Goal: Task Accomplishment & Management: Use online tool/utility

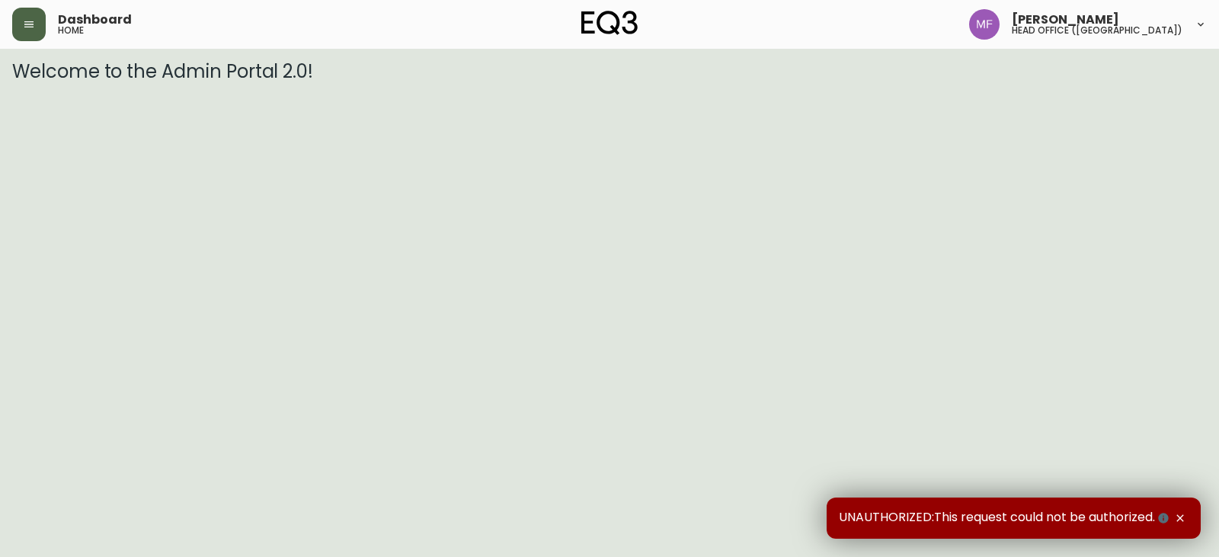
click at [38, 30] on button "button" at bounding box center [29, 25] width 34 height 34
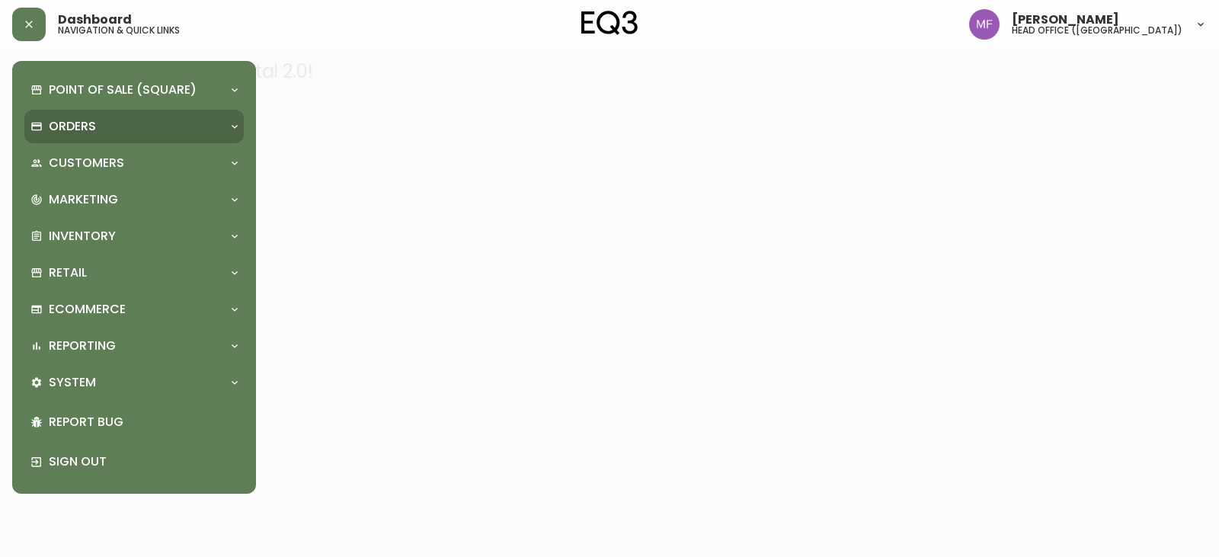
click at [101, 129] on div "Orders" at bounding box center [126, 126] width 192 height 17
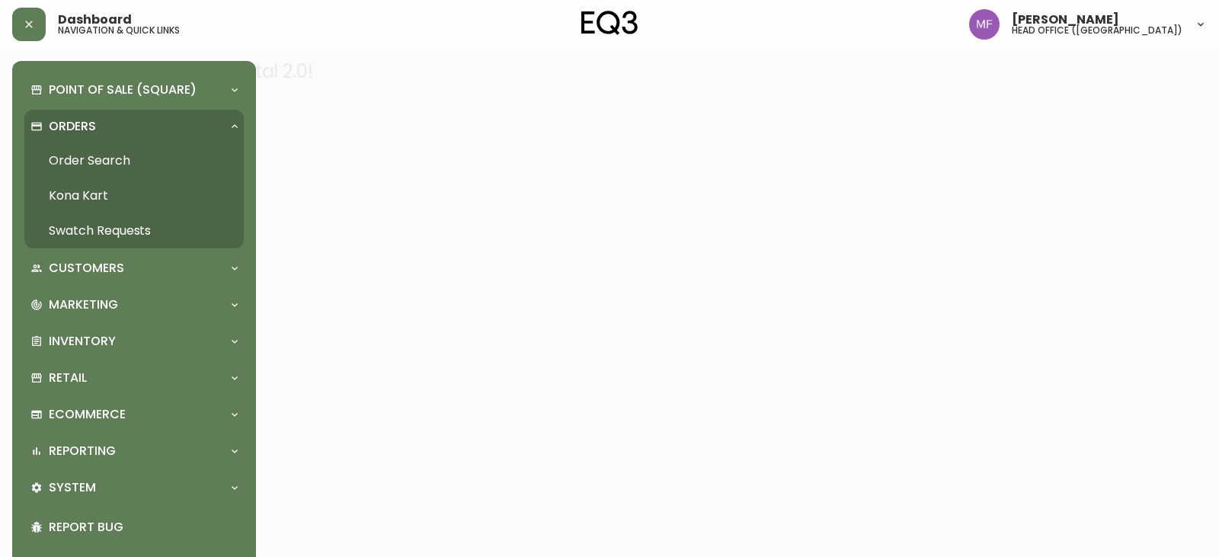
drag, startPoint x: 124, startPoint y: 162, endPoint x: 301, endPoint y: 17, distance: 228.9
click at [125, 163] on link "Order Search" at bounding box center [133, 160] width 219 height 35
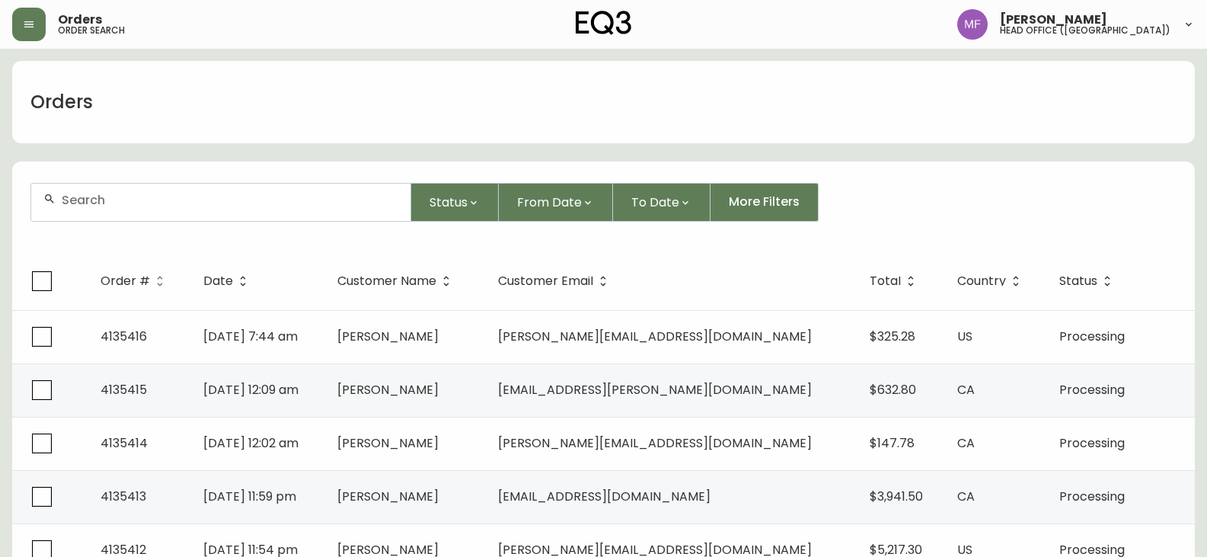
click at [89, 221] on div at bounding box center [220, 202] width 381 height 39
click at [88, 201] on input "text" at bounding box center [230, 200] width 337 height 14
type input "4135318"
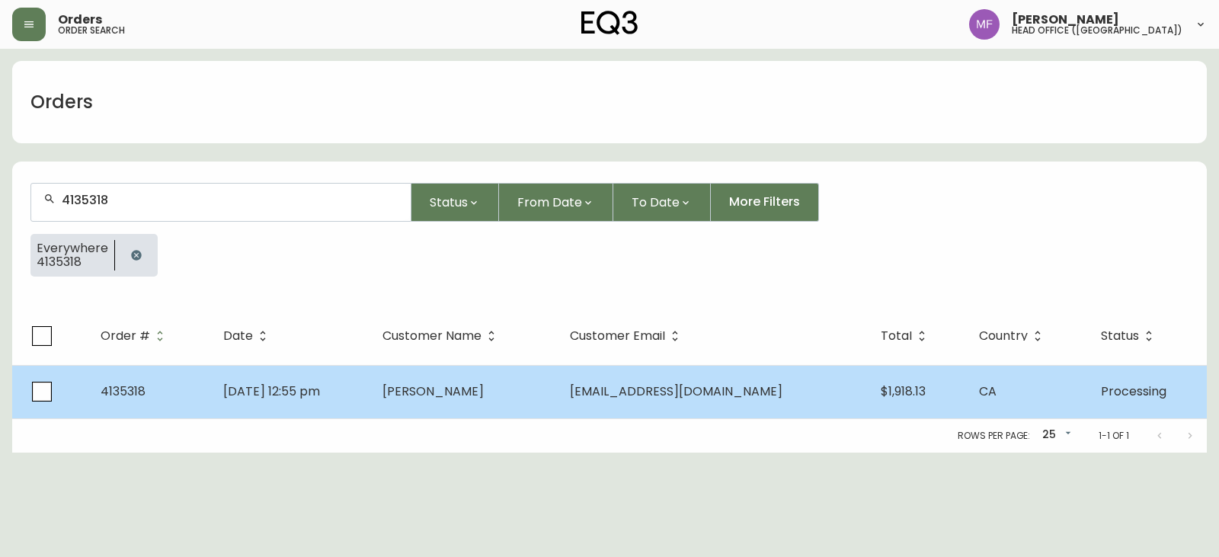
click at [608, 387] on span "[EMAIL_ADDRESS][DOMAIN_NAME]" at bounding box center [676, 391] width 213 height 18
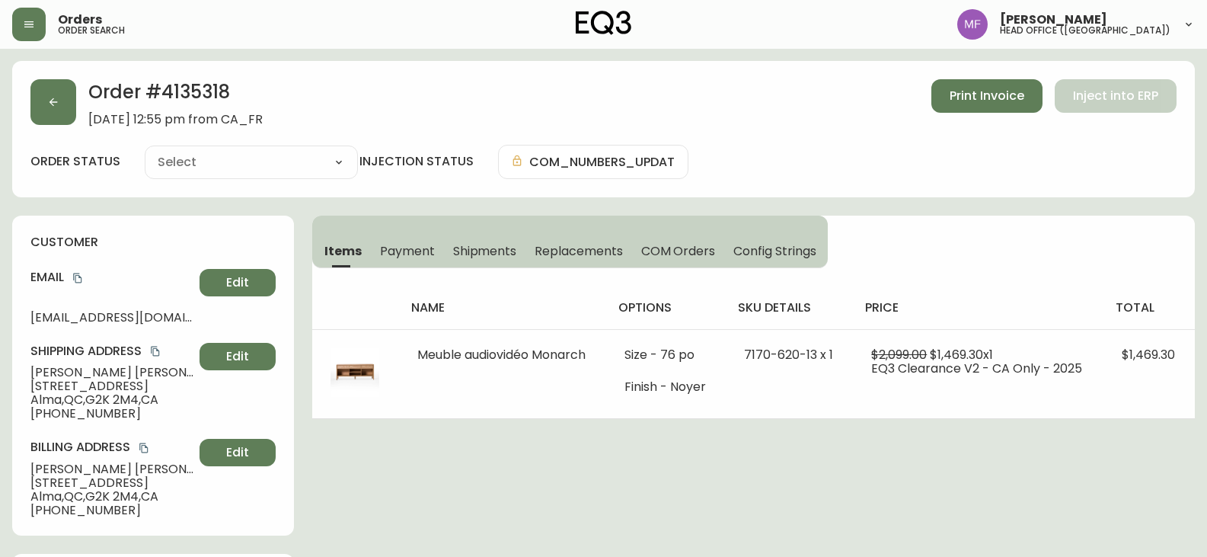
type input "Processing"
select select "PROCESSING"
click at [58, 105] on icon "button" at bounding box center [53, 102] width 12 height 12
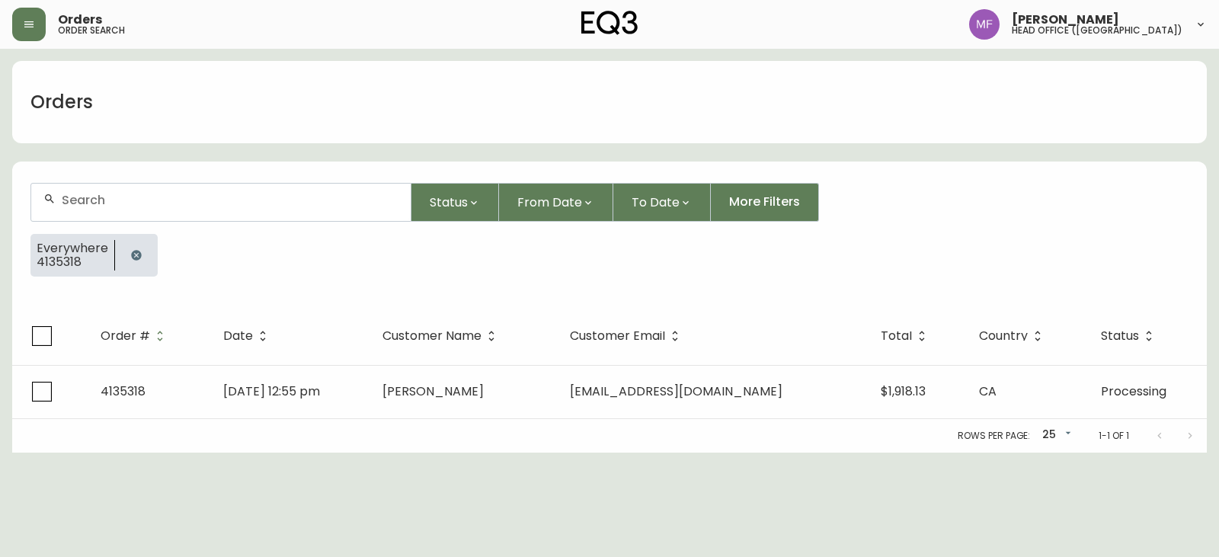
click at [137, 254] on icon "button" at bounding box center [136, 255] width 10 height 10
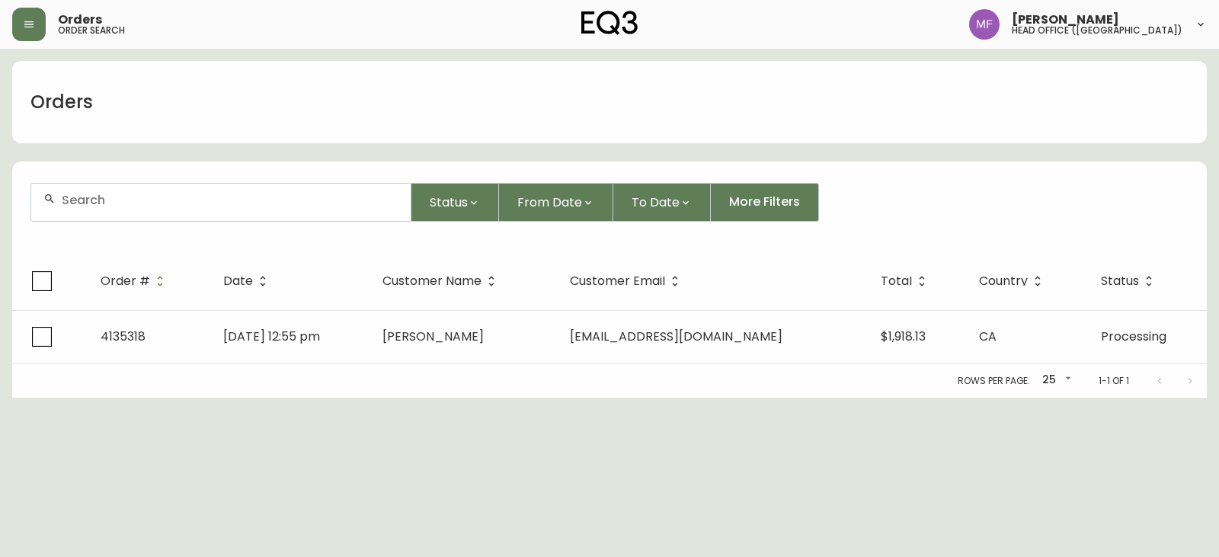
click at [134, 219] on div at bounding box center [220, 202] width 379 height 37
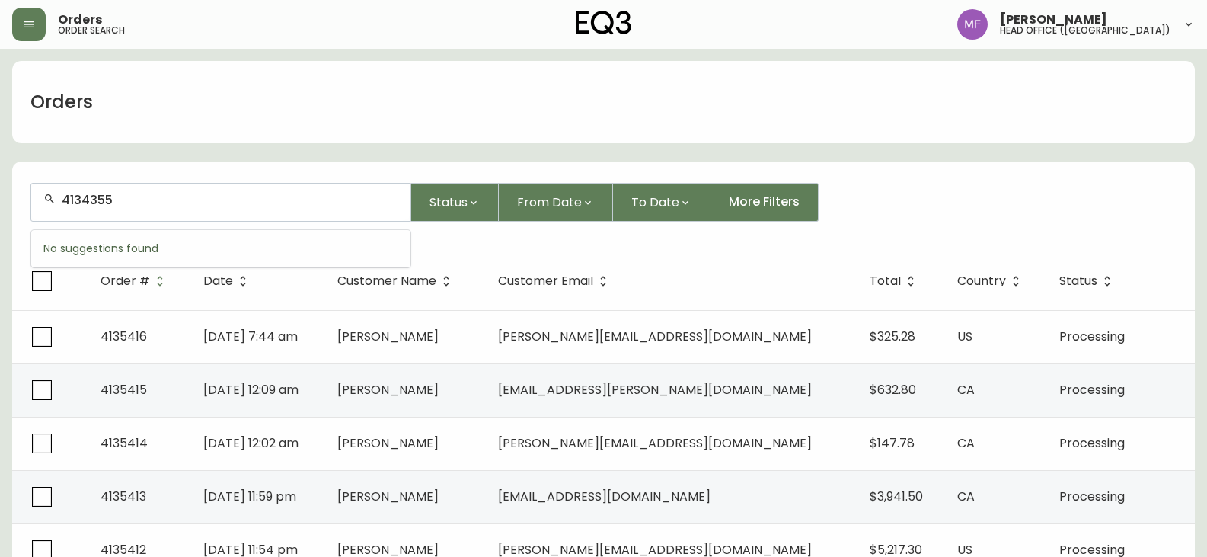
type input "4134355"
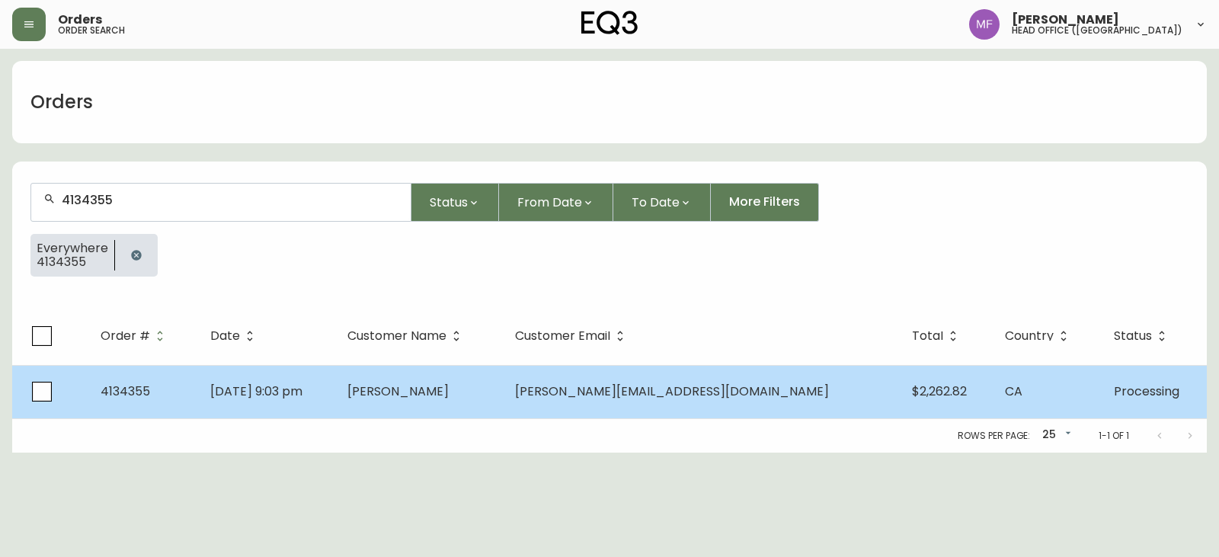
click at [334, 382] on td "[DATE] 9:03 pm" at bounding box center [266, 391] width 136 height 53
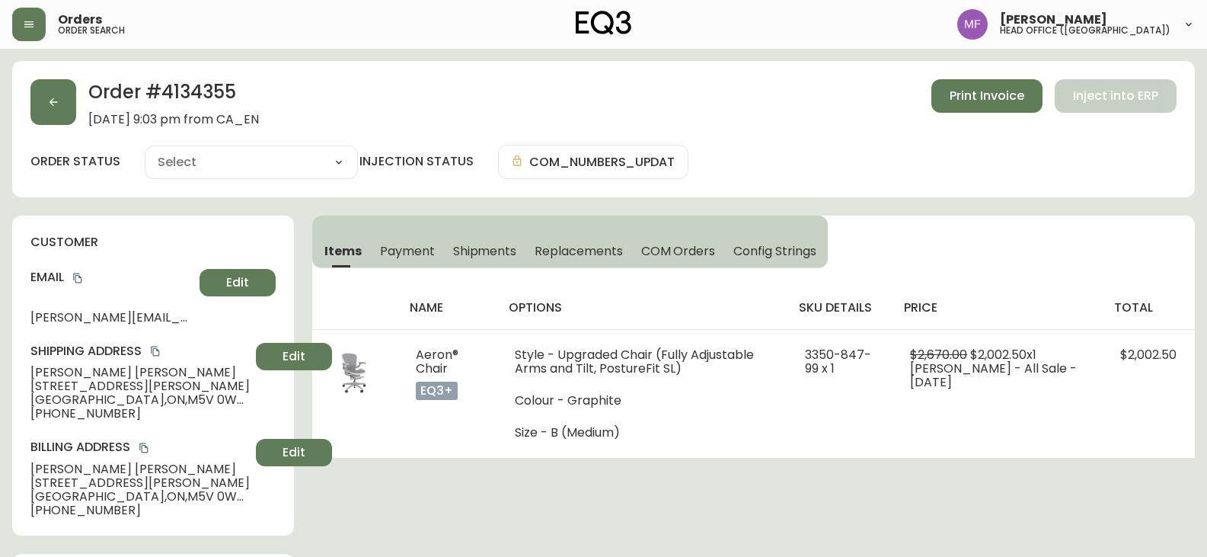
type input "Processing"
select select "PROCESSING"
click at [61, 108] on button "button" at bounding box center [53, 102] width 46 height 46
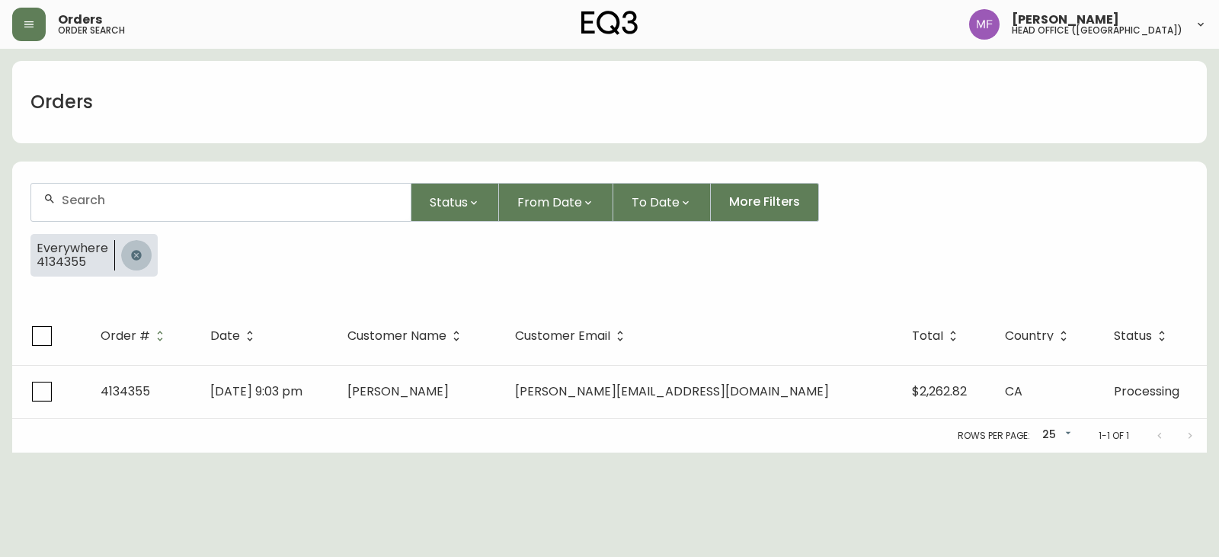
click at [132, 244] on button "button" at bounding box center [136, 255] width 30 height 30
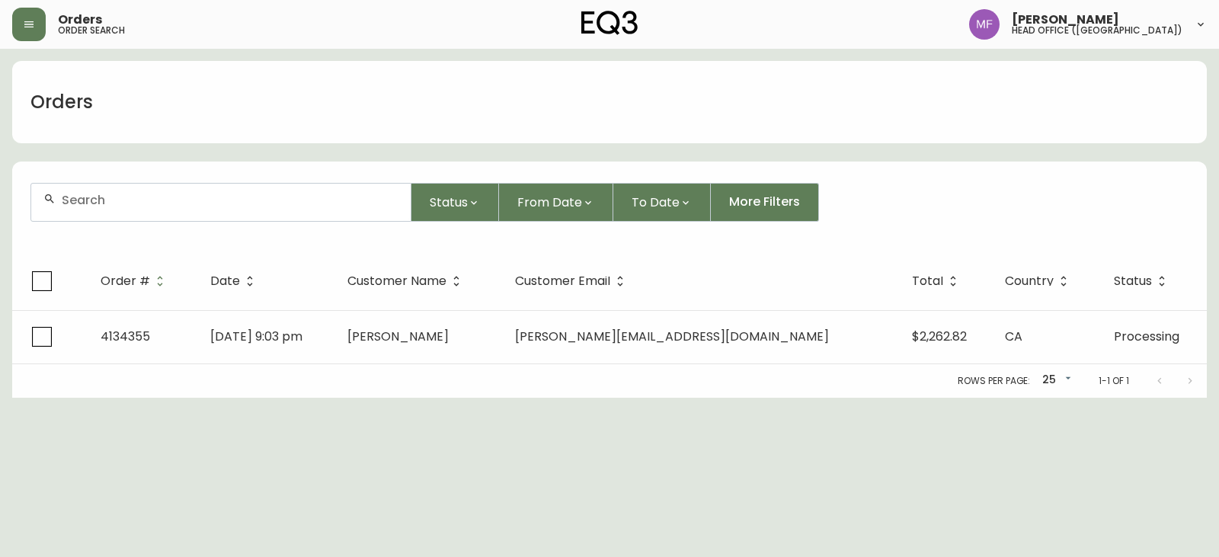
click at [105, 200] on input "text" at bounding box center [230, 200] width 337 height 14
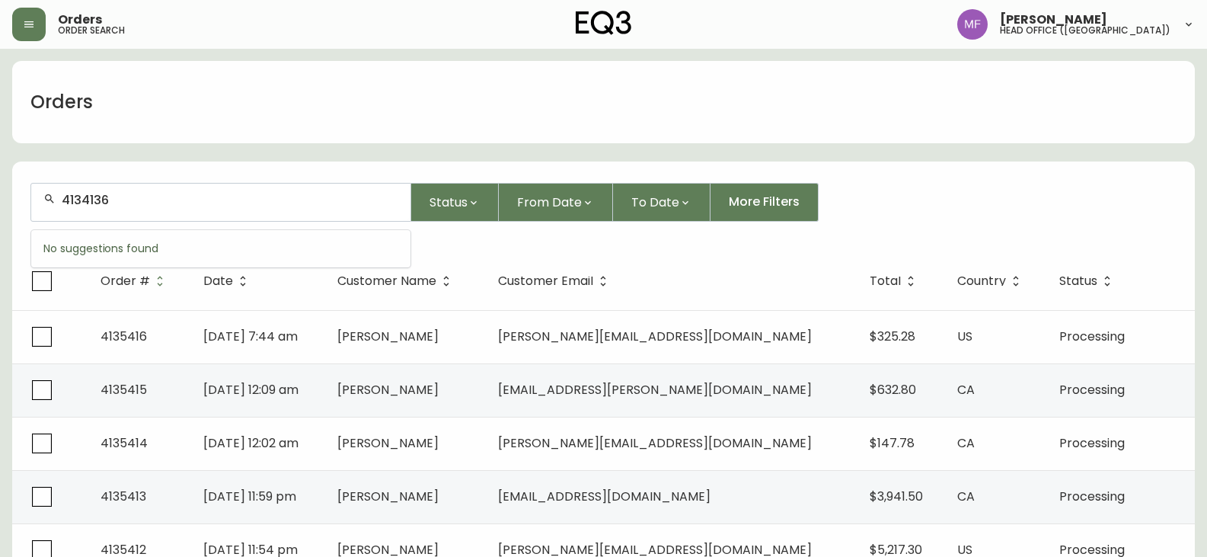
type input "4134136"
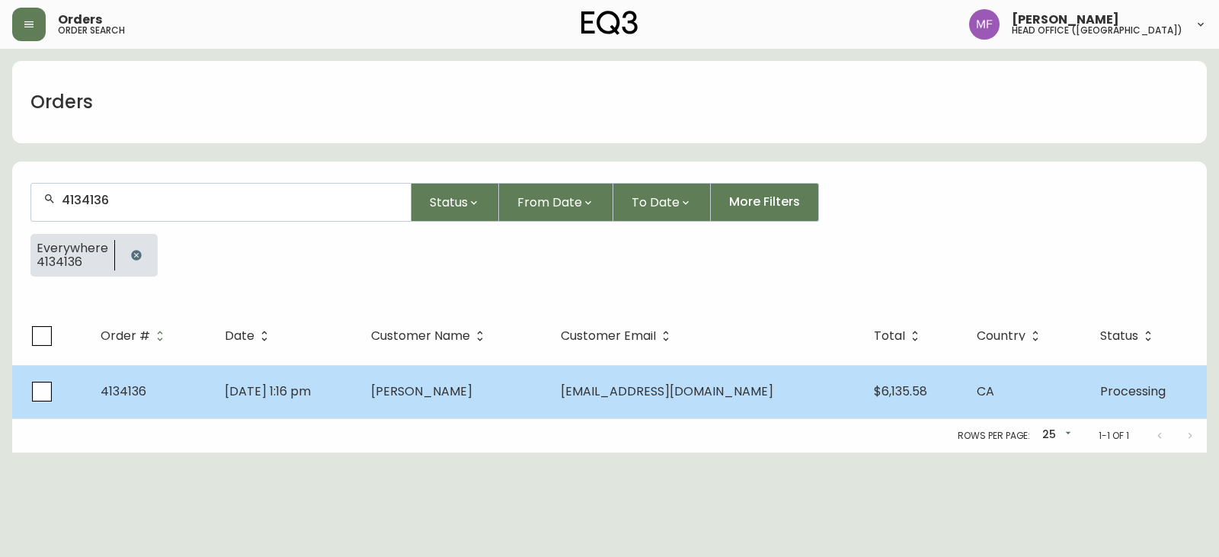
click at [456, 386] on span "[PERSON_NAME]" at bounding box center [421, 391] width 101 height 18
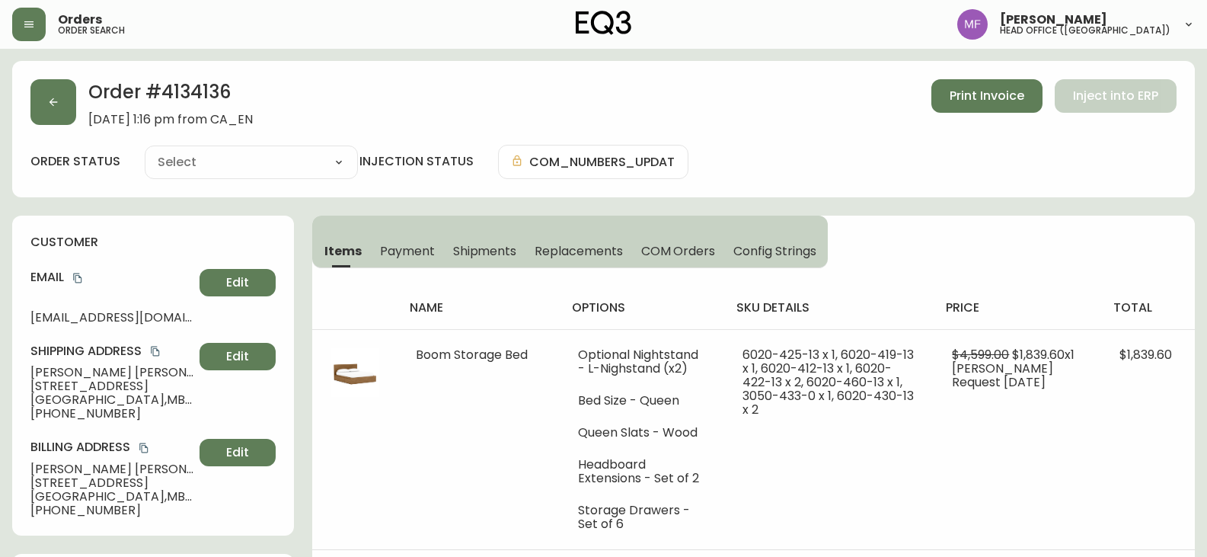
type input "Processing"
select select "PROCESSING"
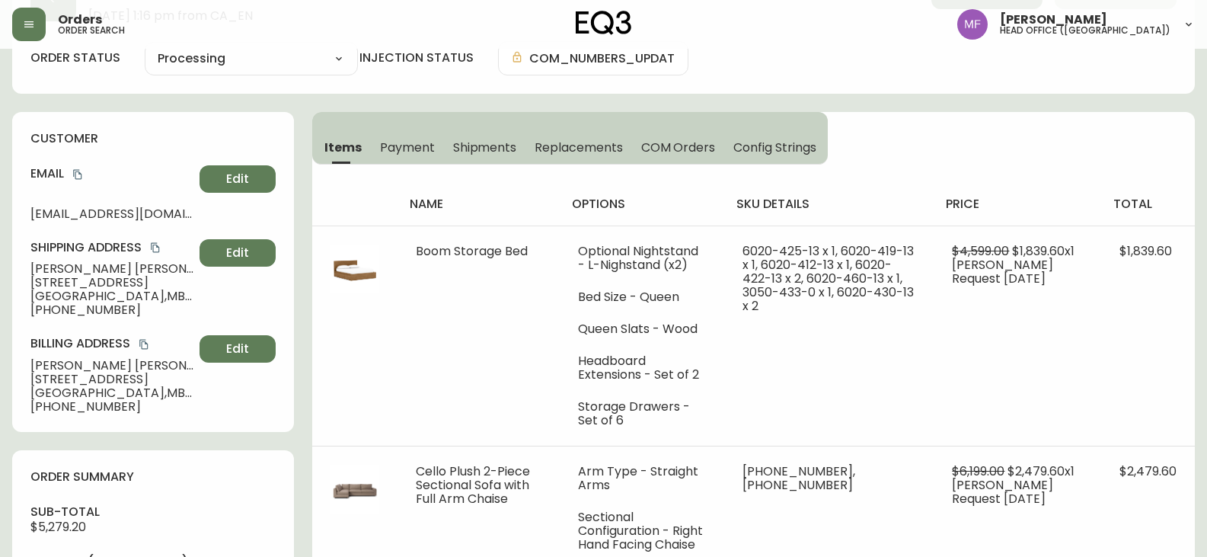
scroll to position [76, 0]
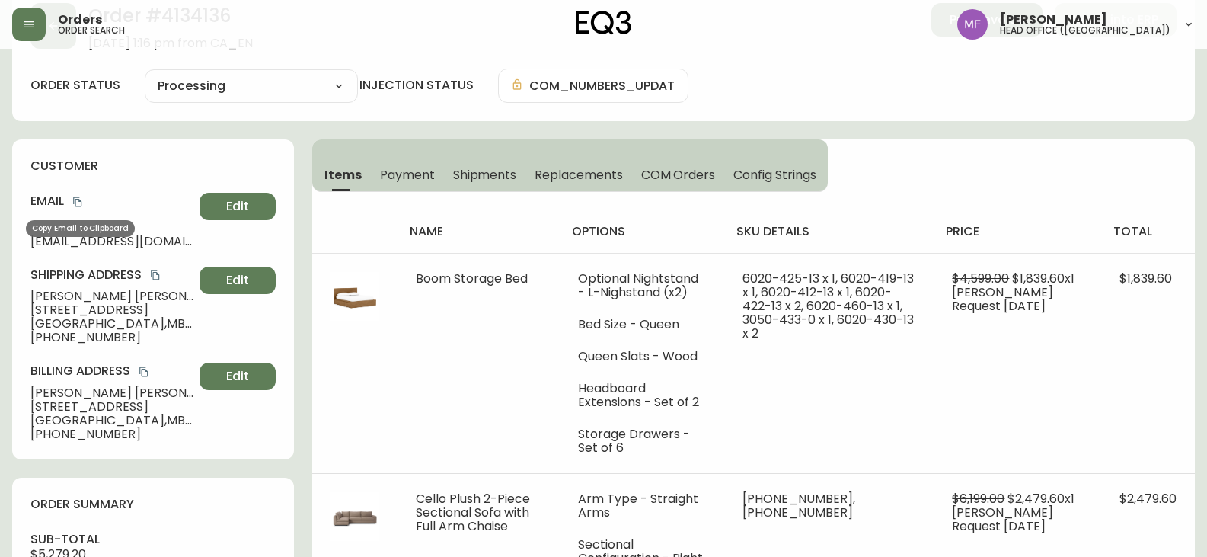
click at [78, 200] on icon "copy" at bounding box center [77, 202] width 8 height 10
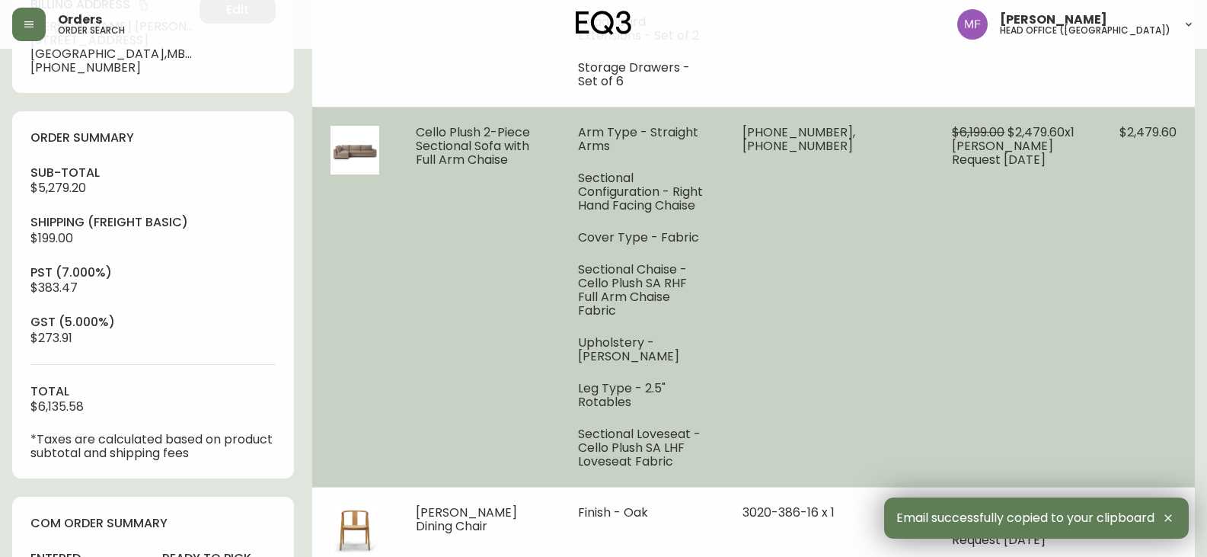
scroll to position [685, 0]
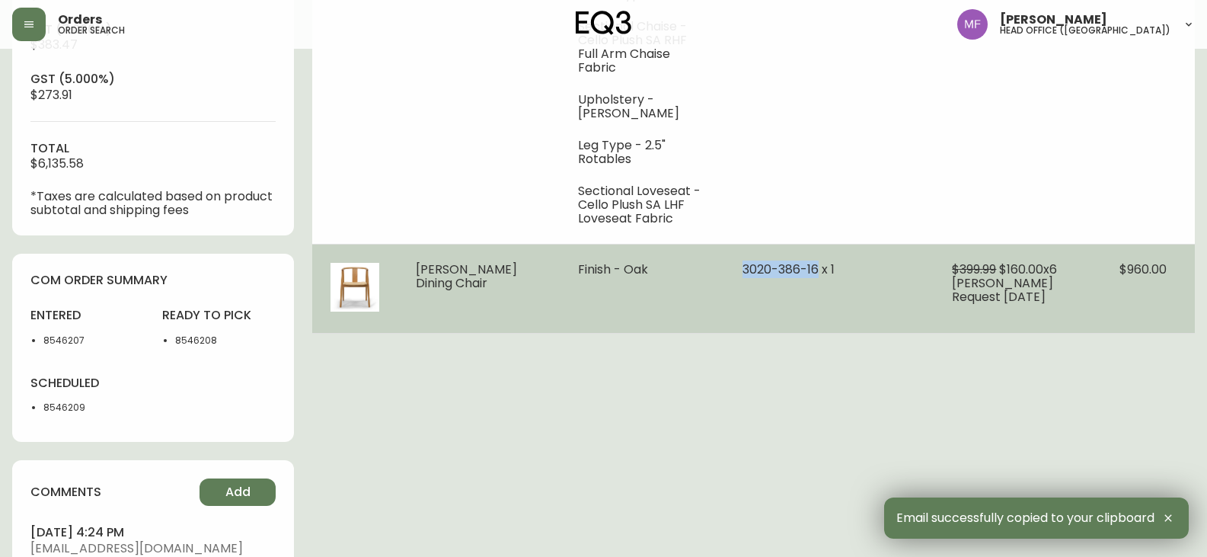
drag, startPoint x: 823, startPoint y: 241, endPoint x: 723, endPoint y: 243, distance: 100.6
click at [723, 244] on tr "[PERSON_NAME] Dining Chair Finish - Oak 3020-386-16 x 1 $399.99 $160.00 x 6 [PE…" at bounding box center [753, 288] width 883 height 89
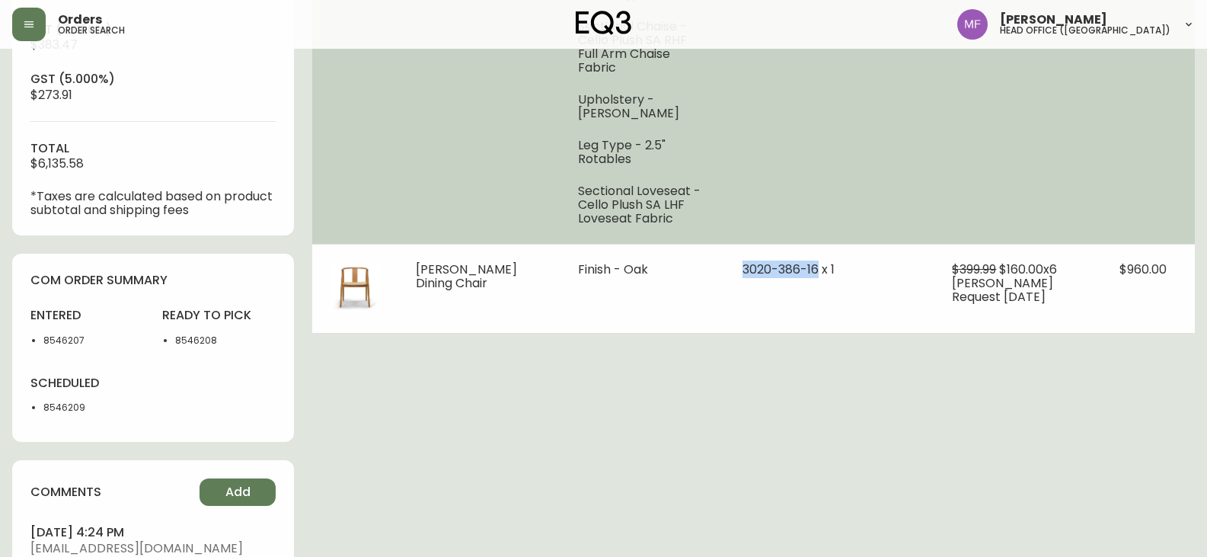
copy tr "[PHONE_NUMBER]"
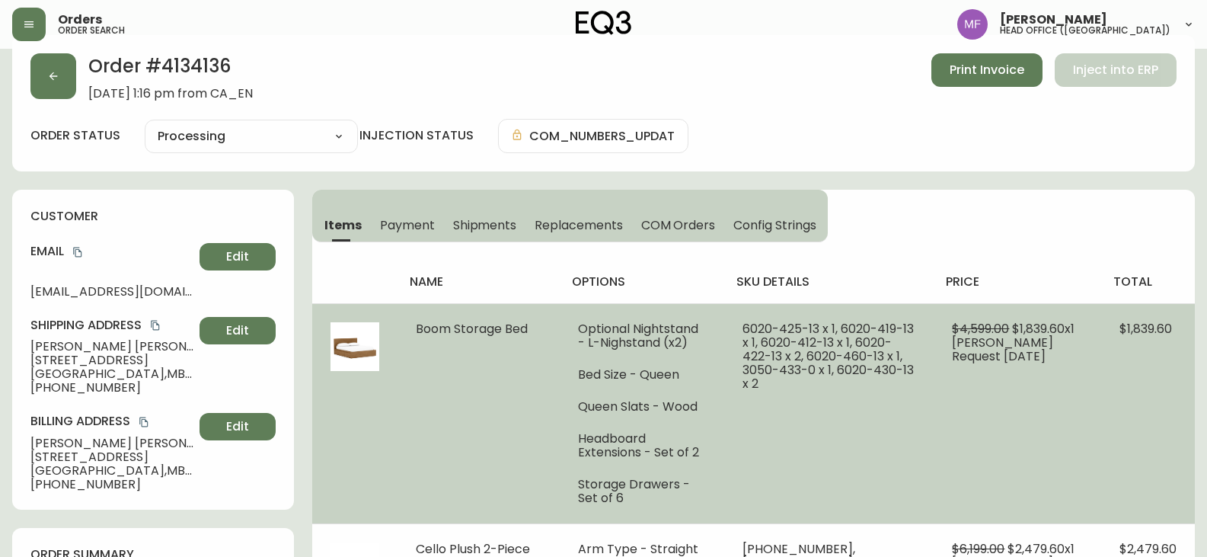
scroll to position [0, 0]
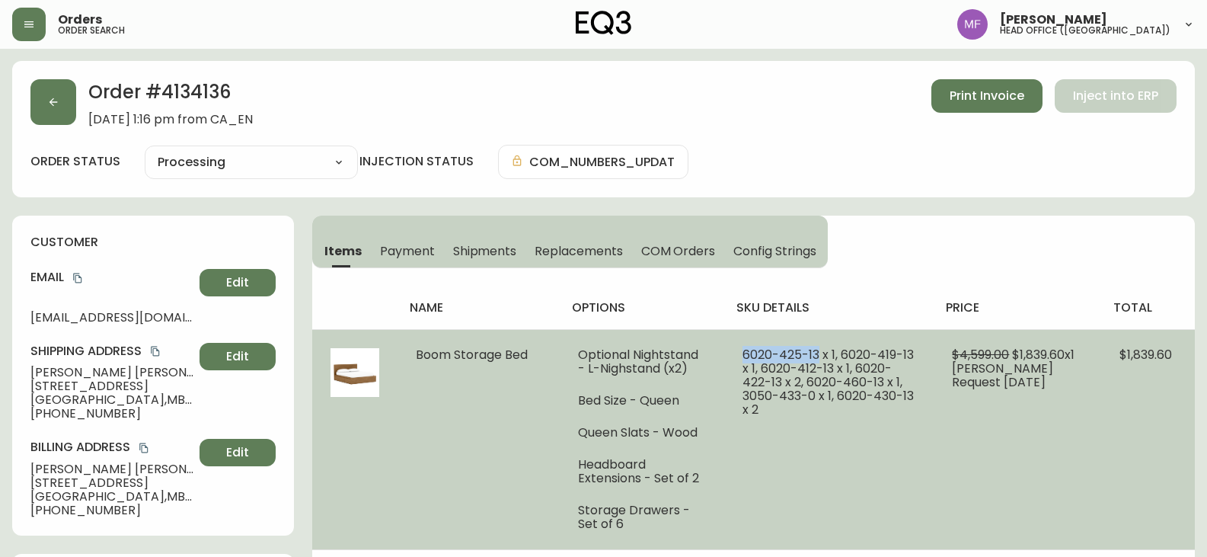
drag, startPoint x: 820, startPoint y: 353, endPoint x: 742, endPoint y: 353, distance: 78.4
click at [742, 353] on td "6020-425-13 x 1, 6020-419-13 x 1, 6020-412-13 x 1, 6020-422-13 x 2, 6020-460-13…" at bounding box center [828, 439] width 209 height 220
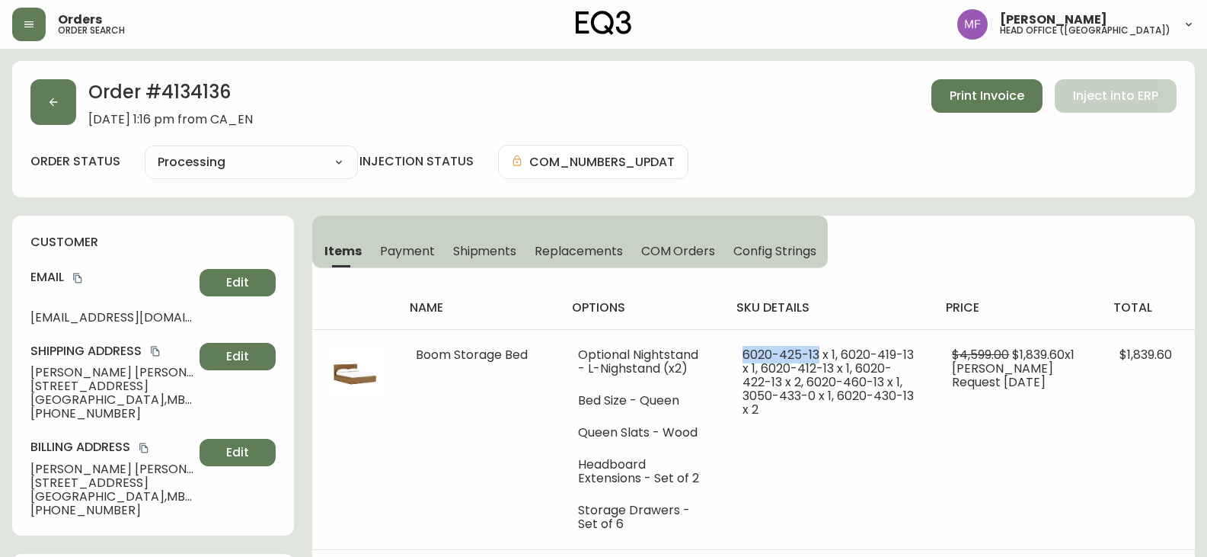
copy span "[PHONE_NUMBER]"
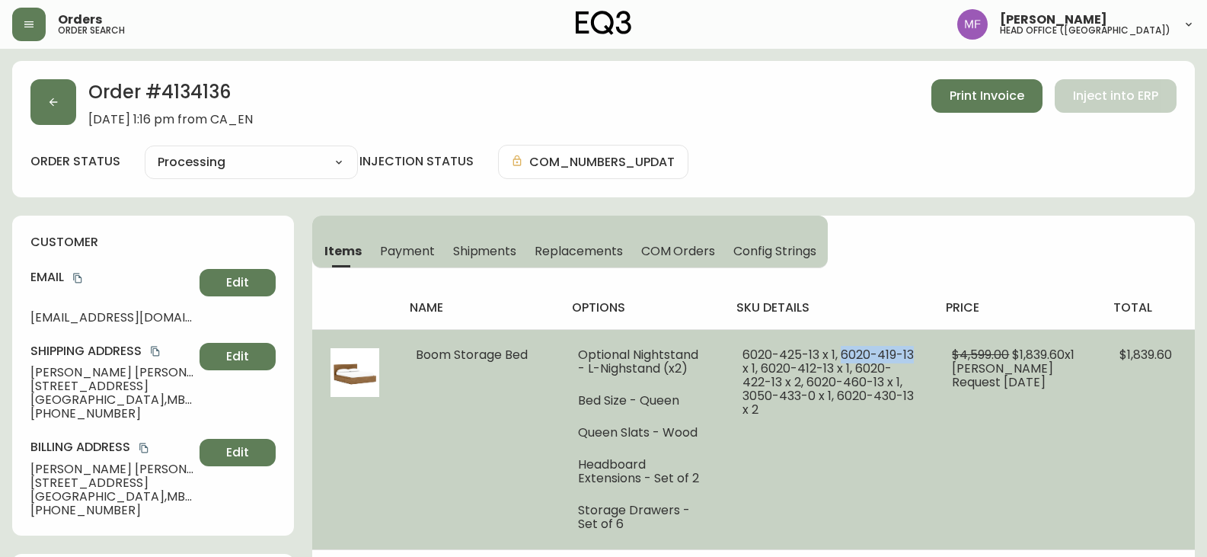
drag, startPoint x: 846, startPoint y: 353, endPoint x: 914, endPoint y: 358, distance: 67.9
click at [914, 358] on span "6020-425-13 x 1, 6020-419-13 x 1, 6020-412-13 x 1, 6020-422-13 x 2, 6020-460-13…" at bounding box center [828, 382] width 171 height 72
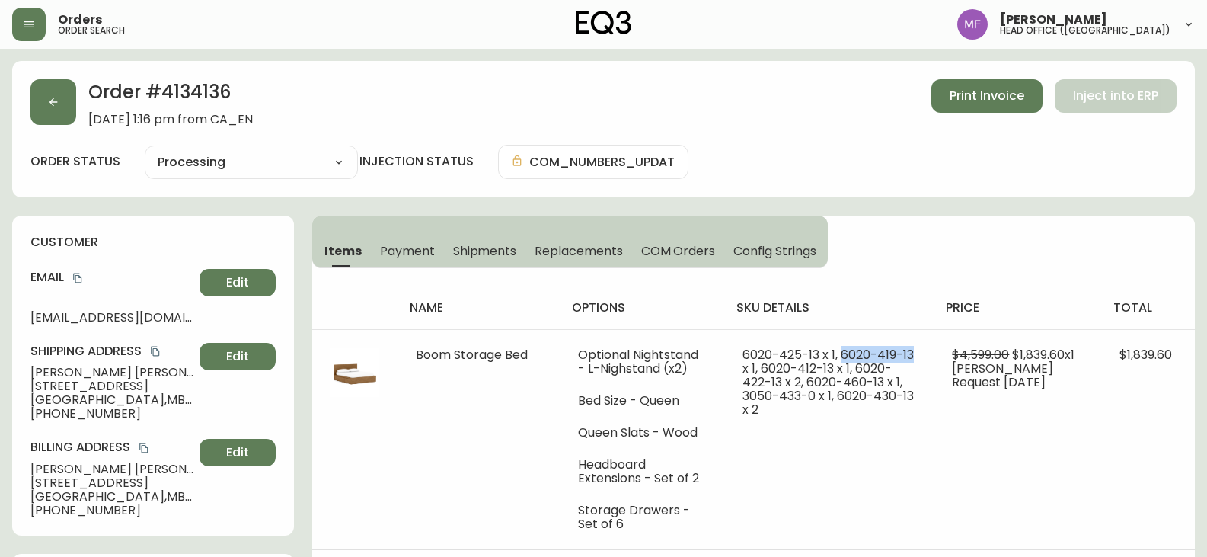
copy span "[PHONE_NUMBER]"
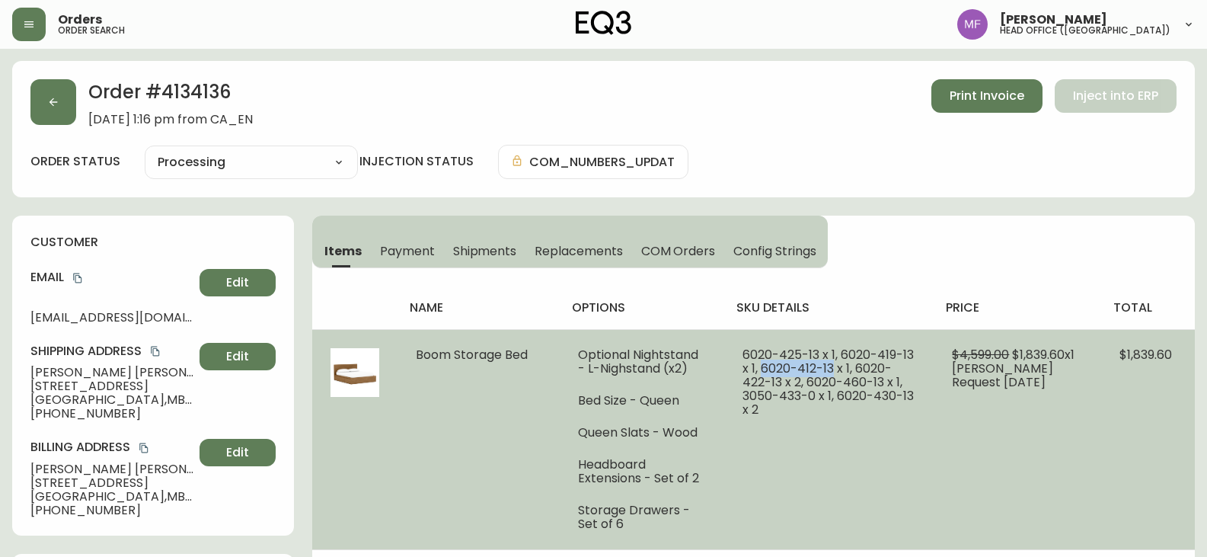
drag, startPoint x: 833, startPoint y: 374, endPoint x: 766, endPoint y: 366, distance: 67.5
click at [766, 366] on span "6020-425-13 x 1, 6020-419-13 x 1, 6020-412-13 x 1, 6020-422-13 x 2, 6020-460-13…" at bounding box center [828, 382] width 171 height 72
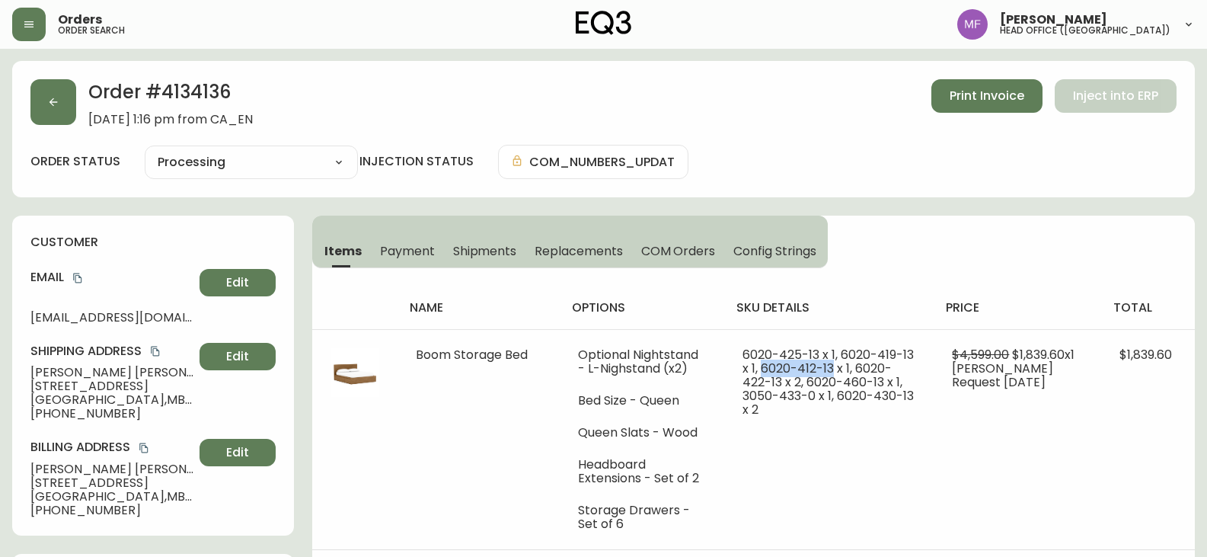
copy span "[PHONE_NUMBER]"
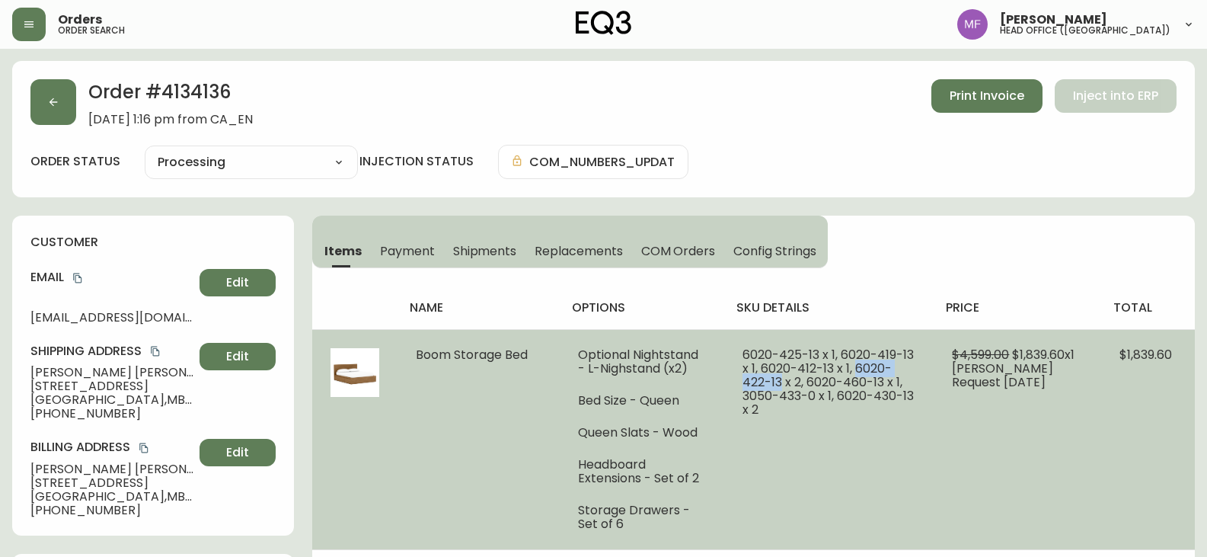
drag, startPoint x: 859, startPoint y: 368, endPoint x: 783, endPoint y: 382, distance: 77.4
click at [783, 382] on span "6020-425-13 x 1, 6020-419-13 x 1, 6020-412-13 x 1, 6020-422-13 x 2, 6020-460-13…" at bounding box center [828, 382] width 171 height 72
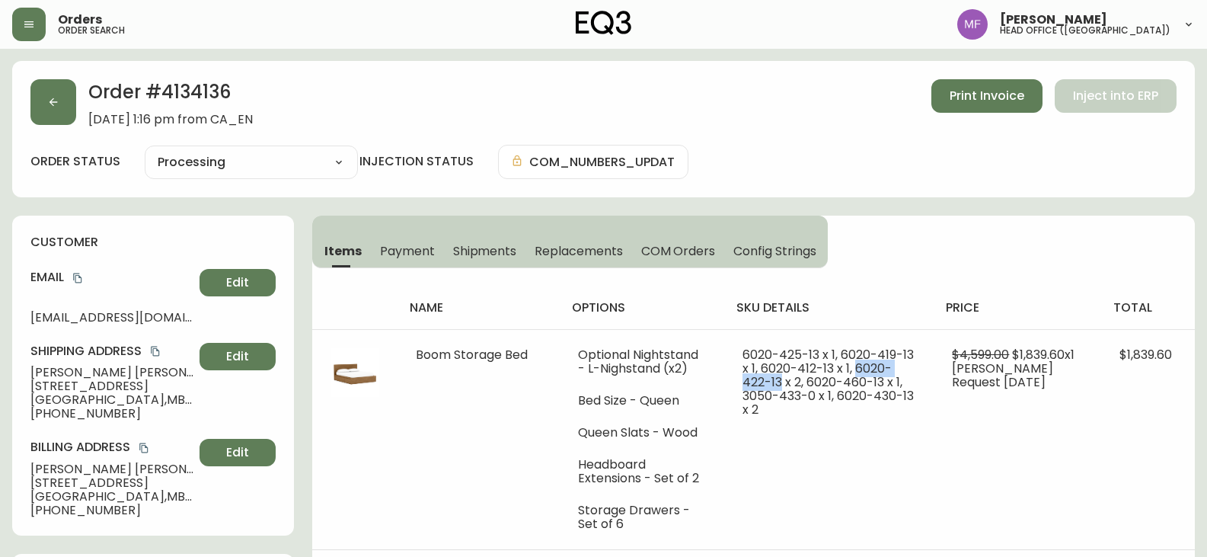
copy span "[PHONE_NUMBER]"
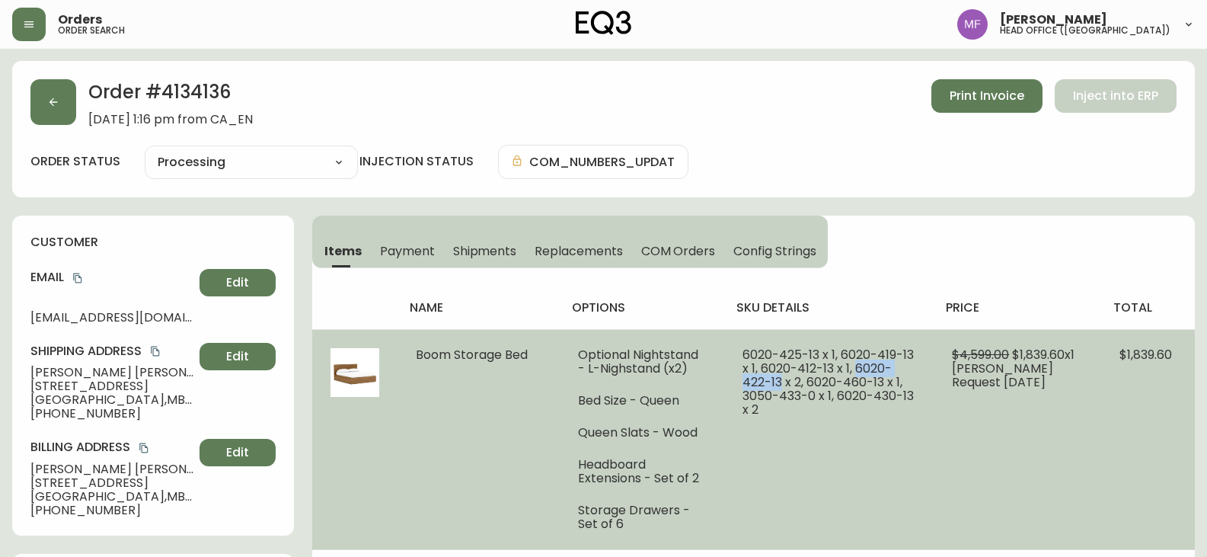
click at [882, 391] on span "6020-425-13 x 1, 6020-419-13 x 1, 6020-412-13 x 1, 6020-422-13 x 2, 6020-460-13…" at bounding box center [828, 382] width 171 height 72
drag, startPoint x: 810, startPoint y: 382, endPoint x: 887, endPoint y: 379, distance: 77.7
click at [887, 379] on span "6020-425-13 x 1, 6020-419-13 x 1, 6020-412-13 x 1, 6020-422-13 x 2, 6020-460-13…" at bounding box center [828, 382] width 171 height 72
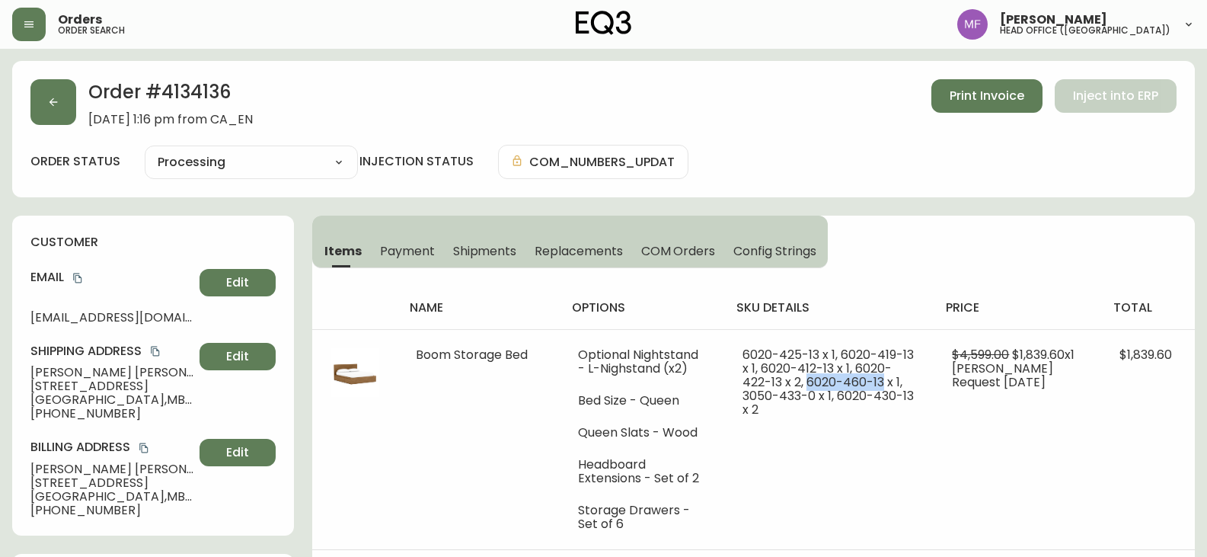
copy span "[PHONE_NUMBER]"
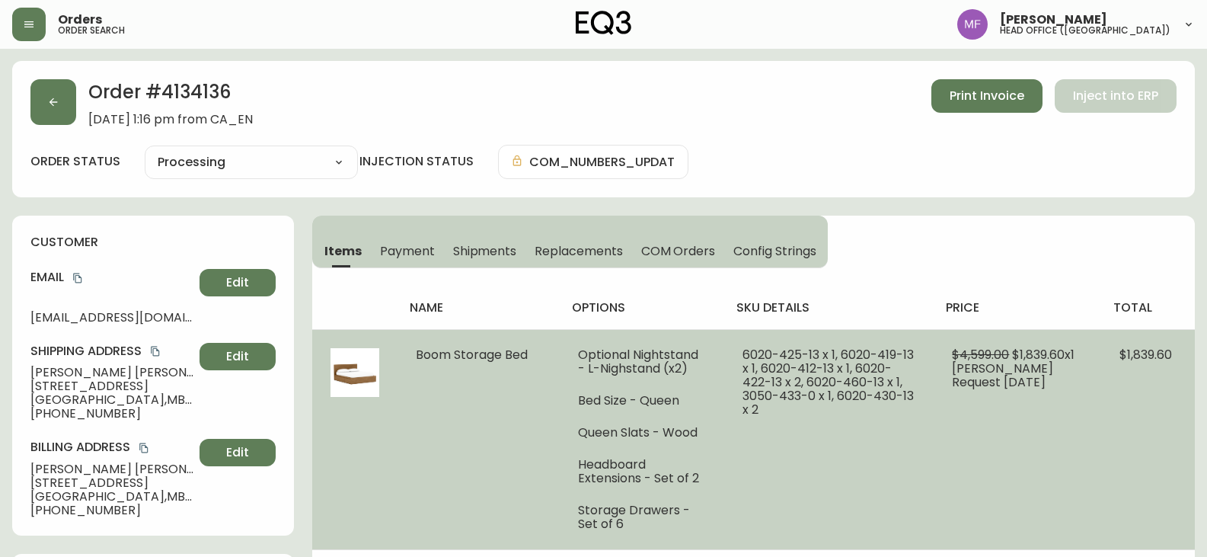
click at [868, 393] on span "6020-425-13 x 1, 6020-419-13 x 1, 6020-412-13 x 1, 6020-422-13 x 2, 6020-460-13…" at bounding box center [828, 382] width 171 height 72
drag, startPoint x: 858, startPoint y: 368, endPoint x: 783, endPoint y: 385, distance: 77.2
click at [783, 385] on span "6020-425-13 x 1, 6020-419-13 x 1, 6020-412-13 x 1, 6020-422-13 x 2, 6020-460-13…" at bounding box center [828, 382] width 171 height 72
copy span "[PHONE_NUMBER]"
drag, startPoint x: 818, startPoint y: 394, endPoint x: 746, endPoint y: 398, distance: 72.5
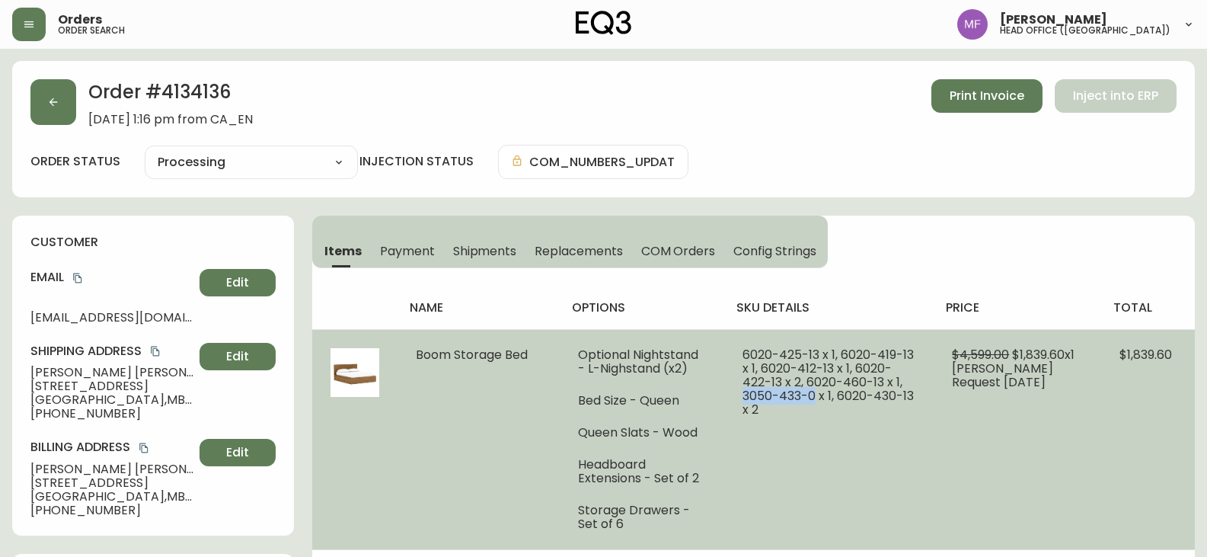
click at [746, 398] on span "6020-425-13 x 1, 6020-419-13 x 1, 6020-412-13 x 1, 6020-422-13 x 2, 6020-460-13…" at bounding box center [828, 382] width 171 height 72
copy span "[PHONE_NUMBER]"
drag, startPoint x: 841, startPoint y: 394, endPoint x: 914, endPoint y: 397, distance: 73.2
click at [914, 397] on span "6020-425-13 x 1, 6020-419-13 x 1, 6020-412-13 x 1, 6020-422-13 x 2, 6020-460-13…" at bounding box center [828, 382] width 171 height 72
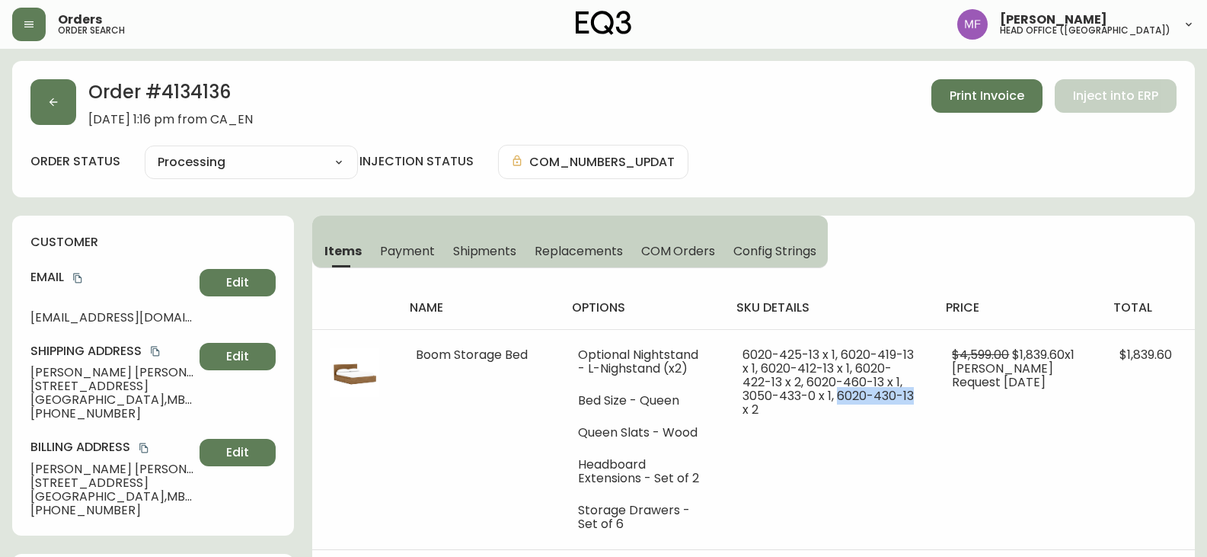
copy span "[PHONE_NUMBER]"
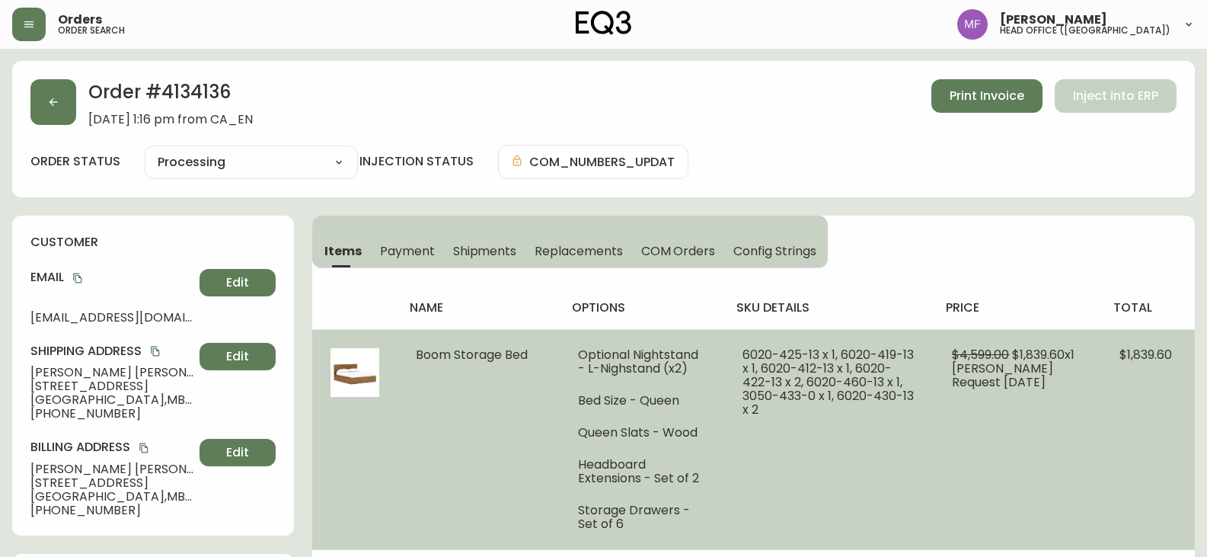
click at [942, 468] on td "$4,599.00 $1,839.60 x 1 [PERSON_NAME] Request [DATE]" at bounding box center [1018, 439] width 168 height 220
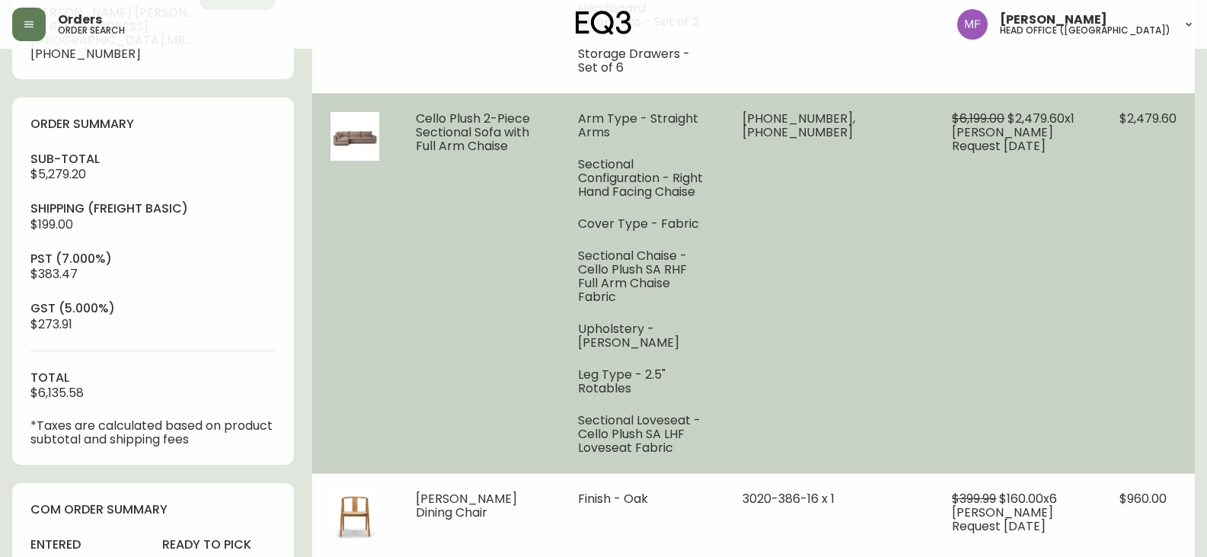
scroll to position [685, 0]
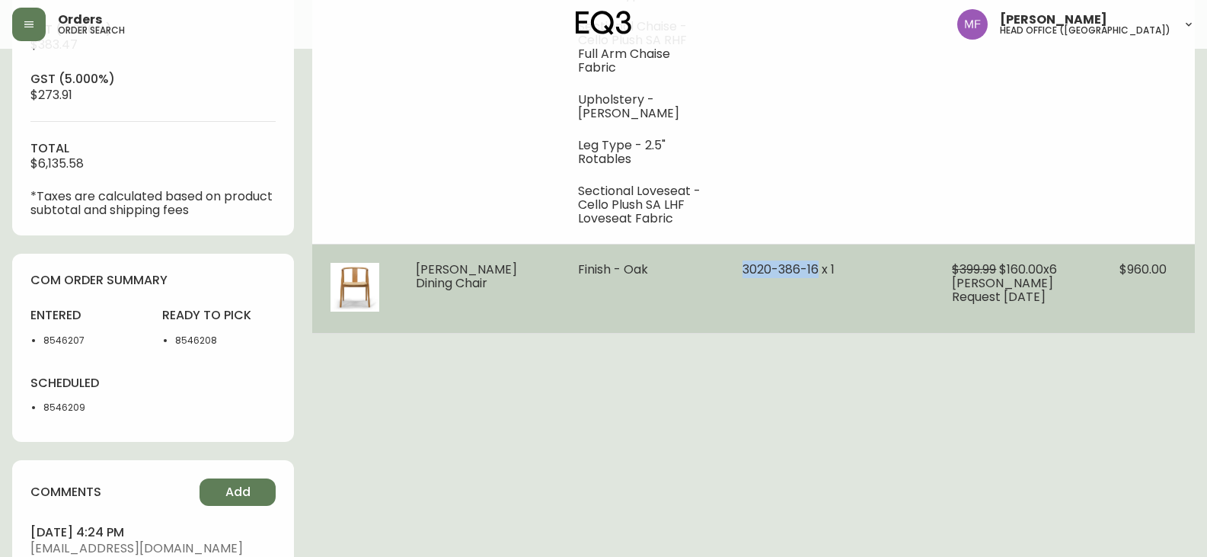
drag, startPoint x: 742, startPoint y: 240, endPoint x: 823, endPoint y: 247, distance: 81.8
click at [823, 247] on td "3020-386-16 x 1" at bounding box center [828, 288] width 209 height 89
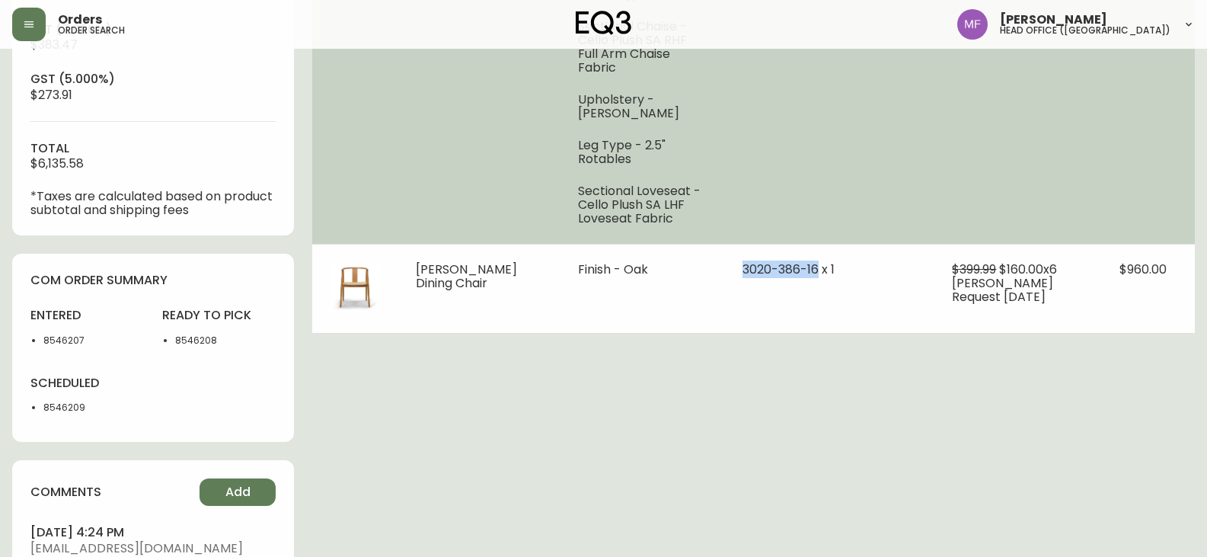
copy span "[PHONE_NUMBER]"
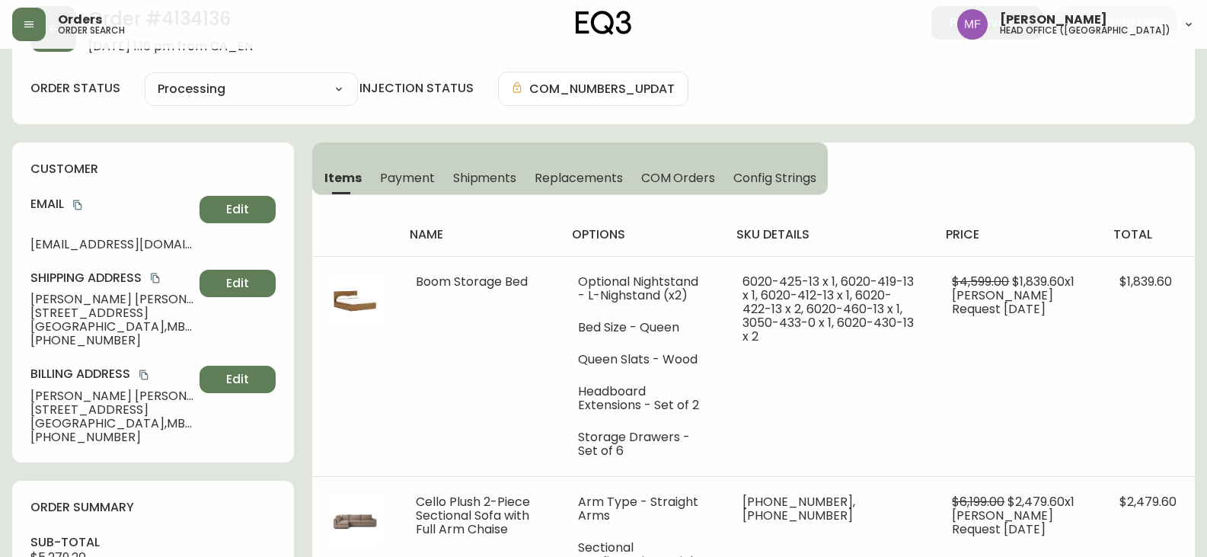
scroll to position [0, 0]
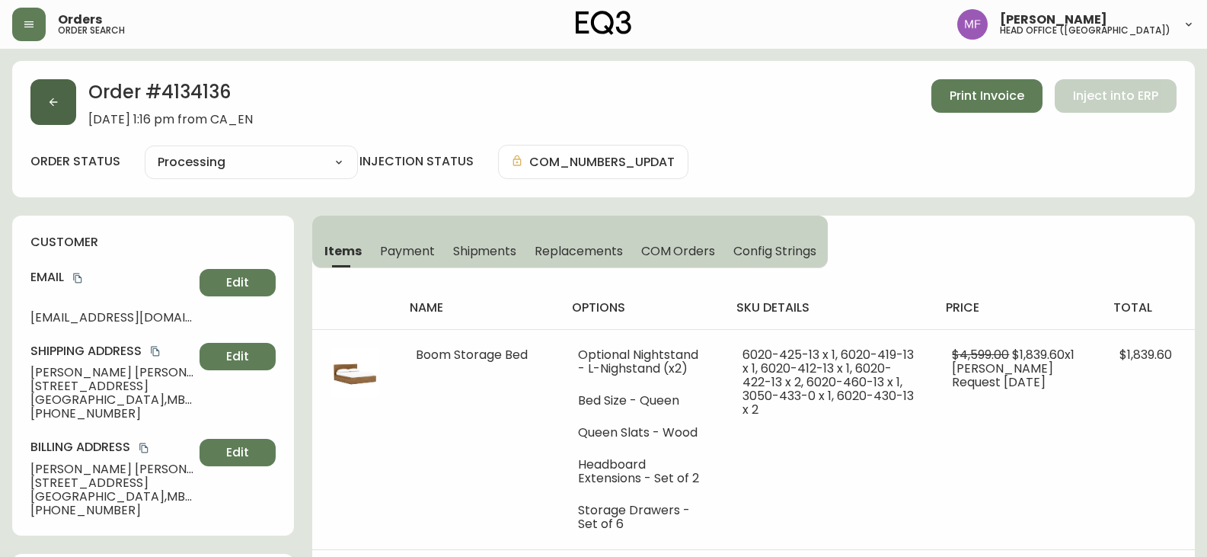
click at [42, 107] on button "button" at bounding box center [53, 102] width 46 height 46
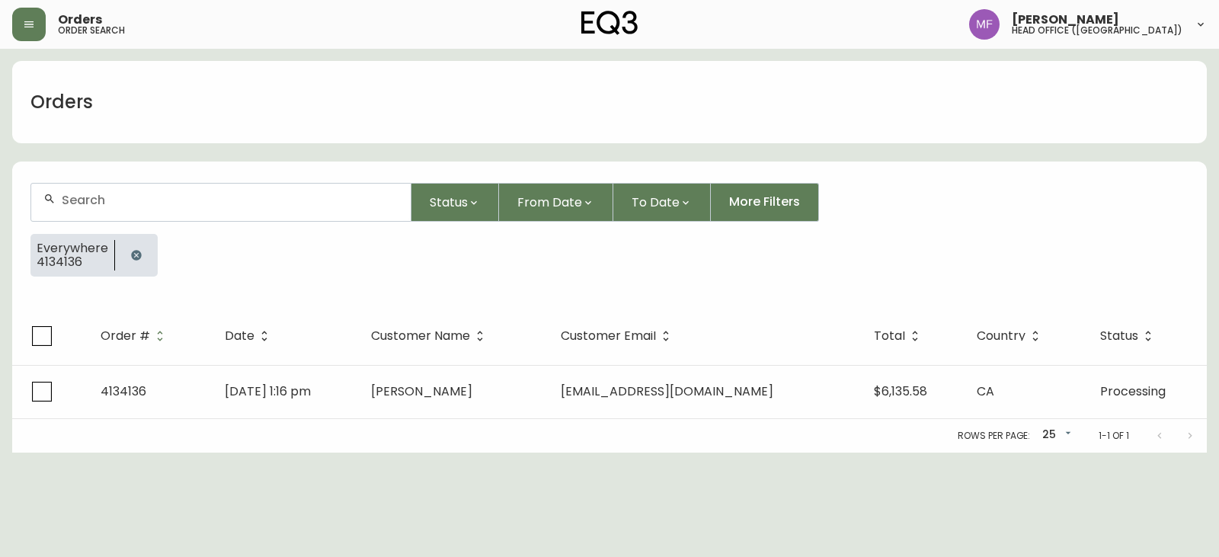
drag, startPoint x: 121, startPoint y: 246, endPoint x: 122, endPoint y: 203, distance: 43.4
click at [122, 246] on button "button" at bounding box center [136, 255] width 30 height 30
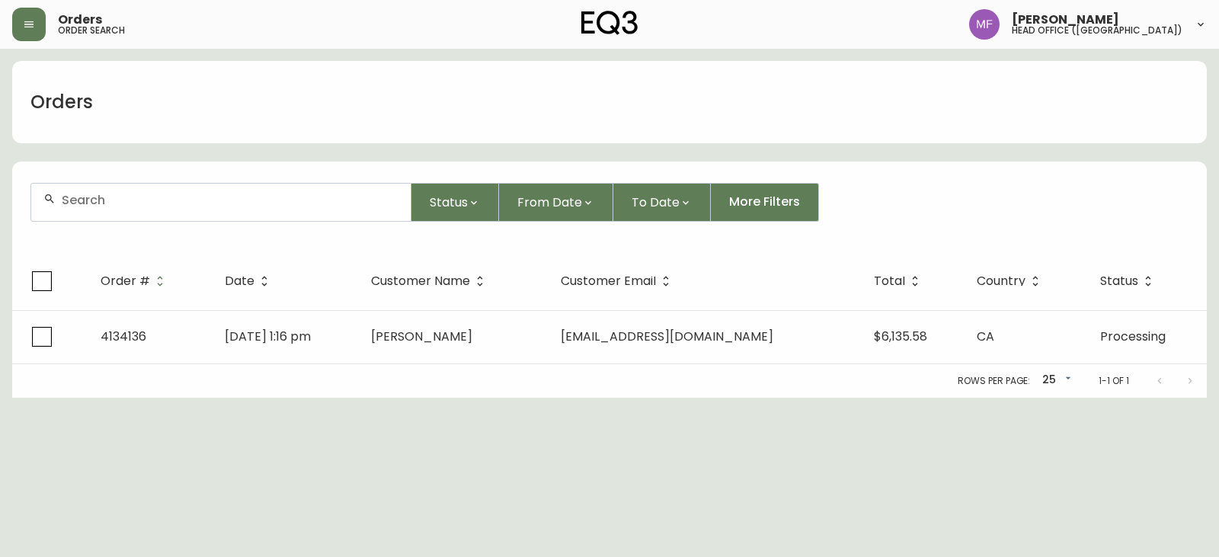
click at [122, 202] on input "text" at bounding box center [230, 200] width 337 height 14
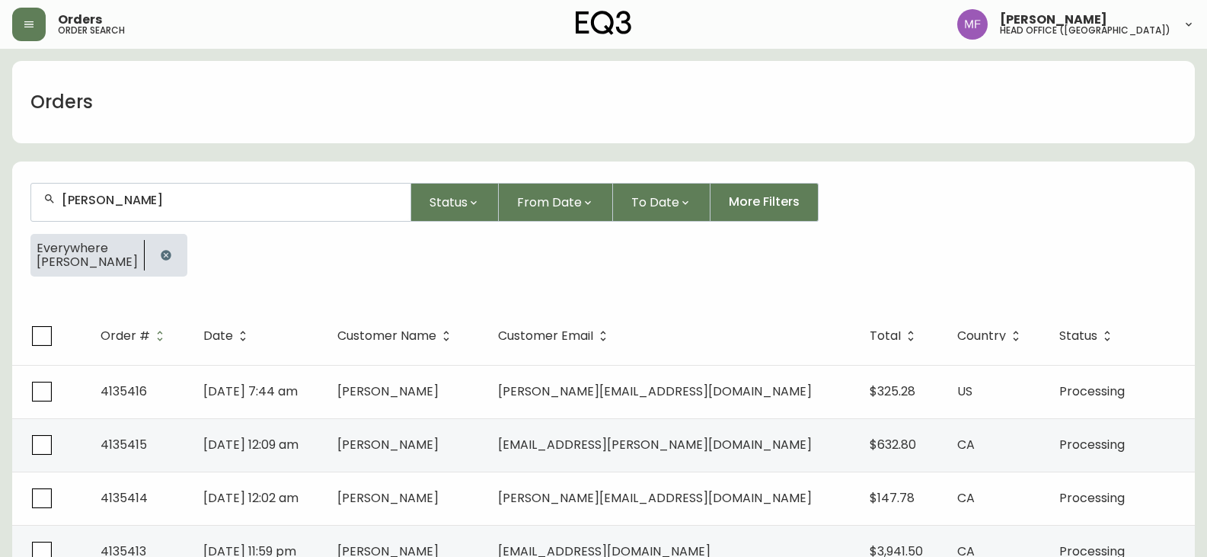
type input "[PERSON_NAME]"
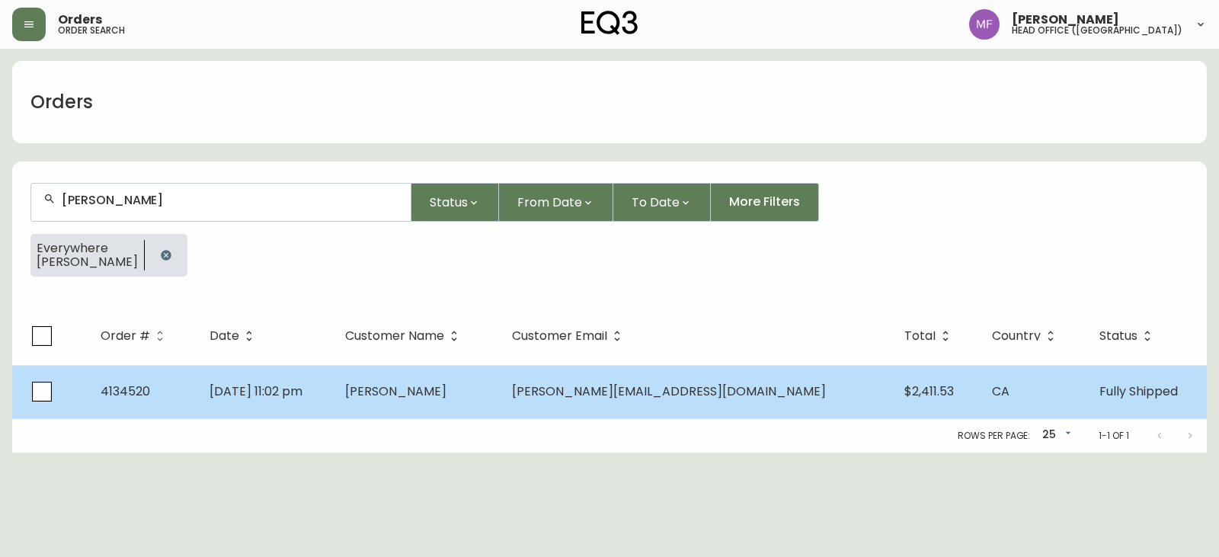
click at [445, 398] on span "[PERSON_NAME]" at bounding box center [395, 391] width 101 height 18
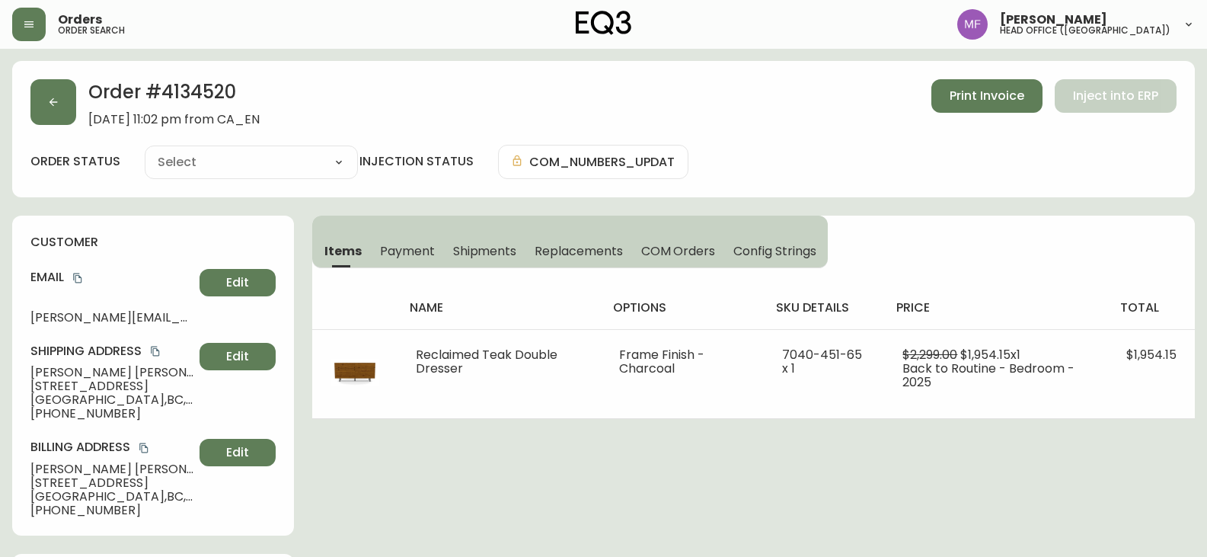
type input "Fully Shipped"
select select "FULLY_SHIPPED"
click at [188, 95] on h2 "Order # 4134520" at bounding box center [173, 96] width 171 height 34
drag, startPoint x: 133, startPoint y: 372, endPoint x: 0, endPoint y: 372, distance: 132.5
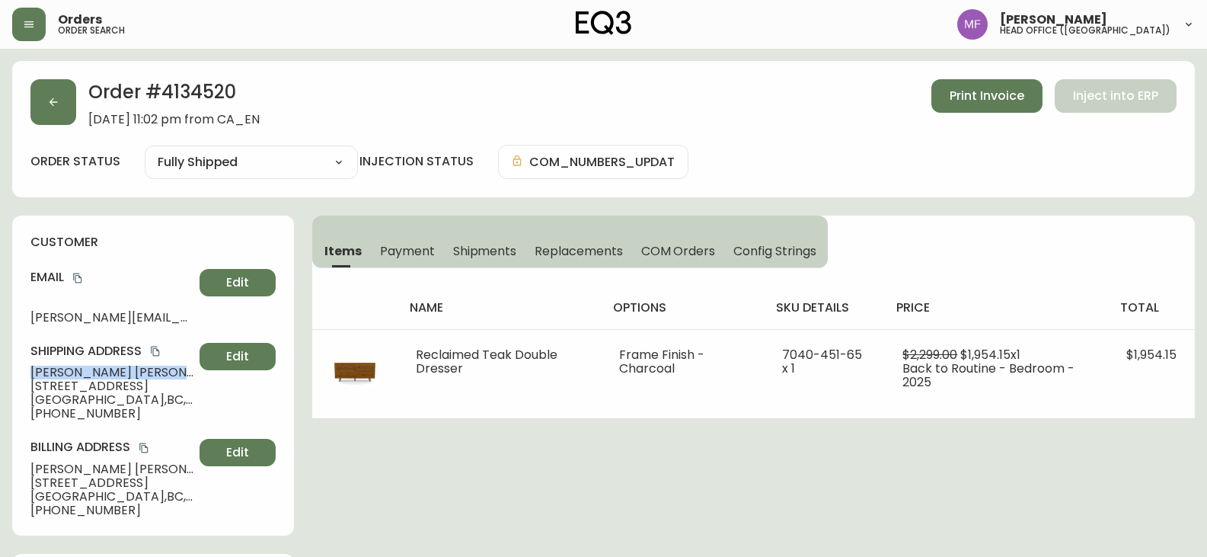
click at [179, 102] on h2 "Order # 4134520" at bounding box center [173, 96] width 171 height 34
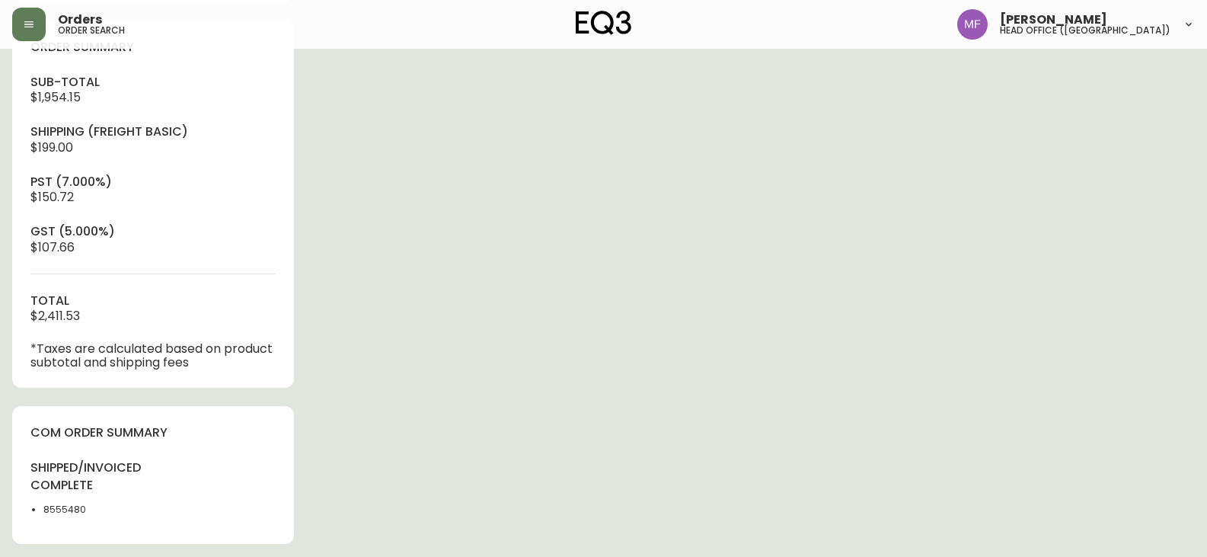
click at [62, 513] on li "8555480" at bounding box center [93, 510] width 101 height 14
click at [532, 387] on div "Order # 4134520 [DATE] 11:02 pm from CA_EN Print Invoice Inject into ERP order …" at bounding box center [603, 249] width 1183 height 1443
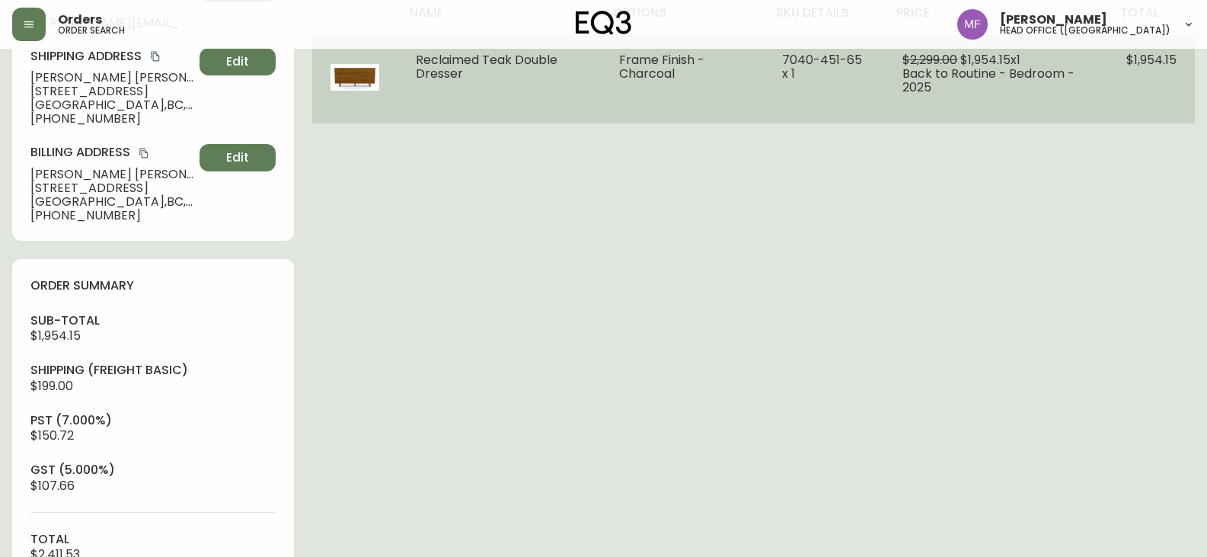
scroll to position [0, 0]
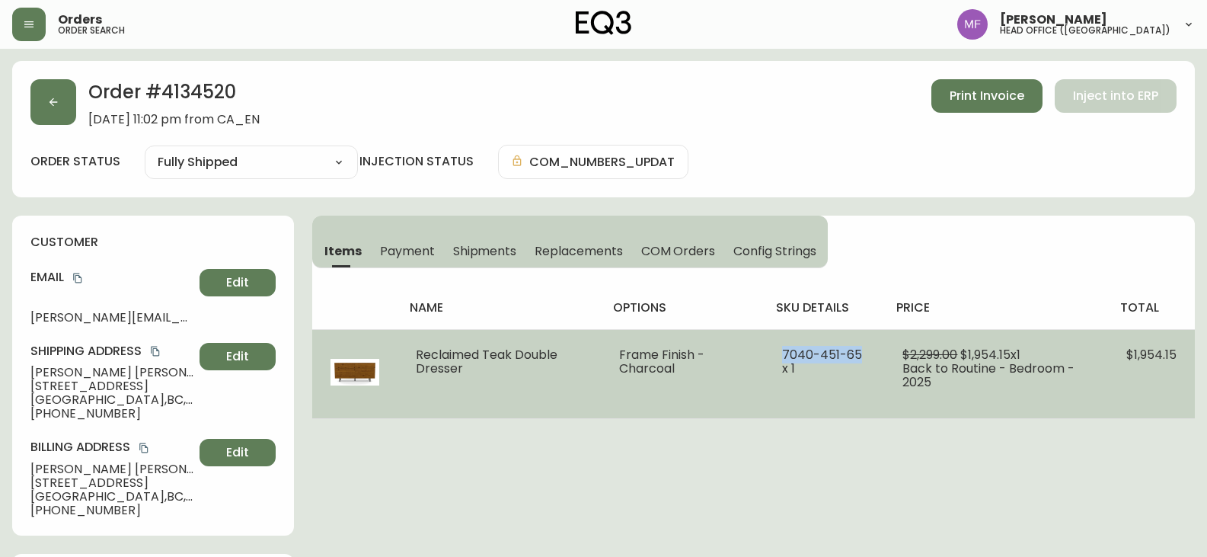
drag, startPoint x: 863, startPoint y: 358, endPoint x: 783, endPoint y: 345, distance: 81.0
click at [783, 345] on td "7040-451-65 x 1" at bounding box center [824, 373] width 121 height 89
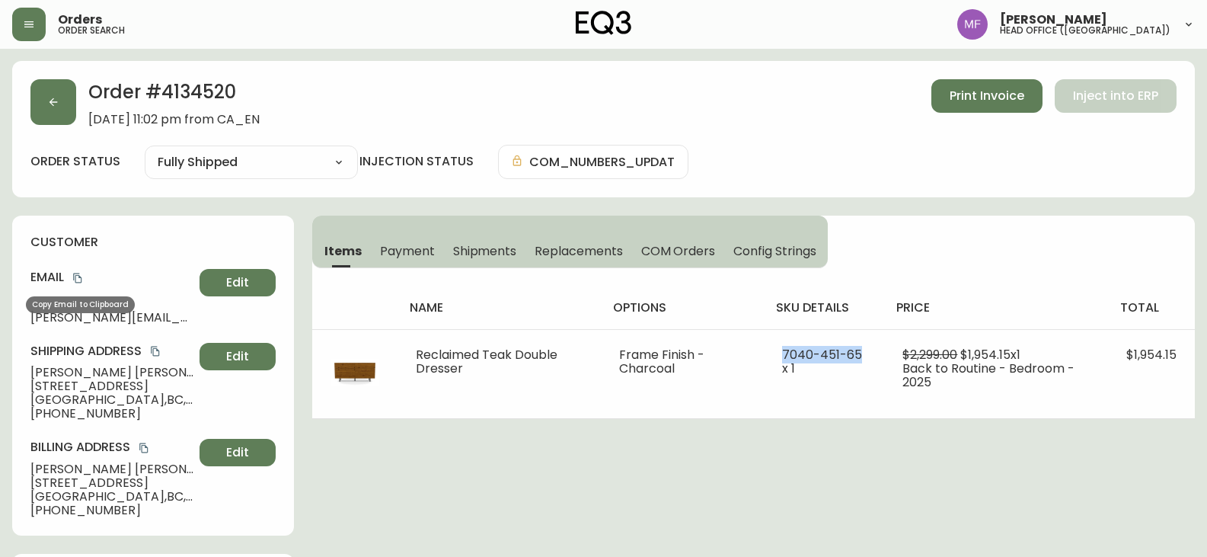
click at [78, 277] on icon "copy" at bounding box center [77, 278] width 11 height 11
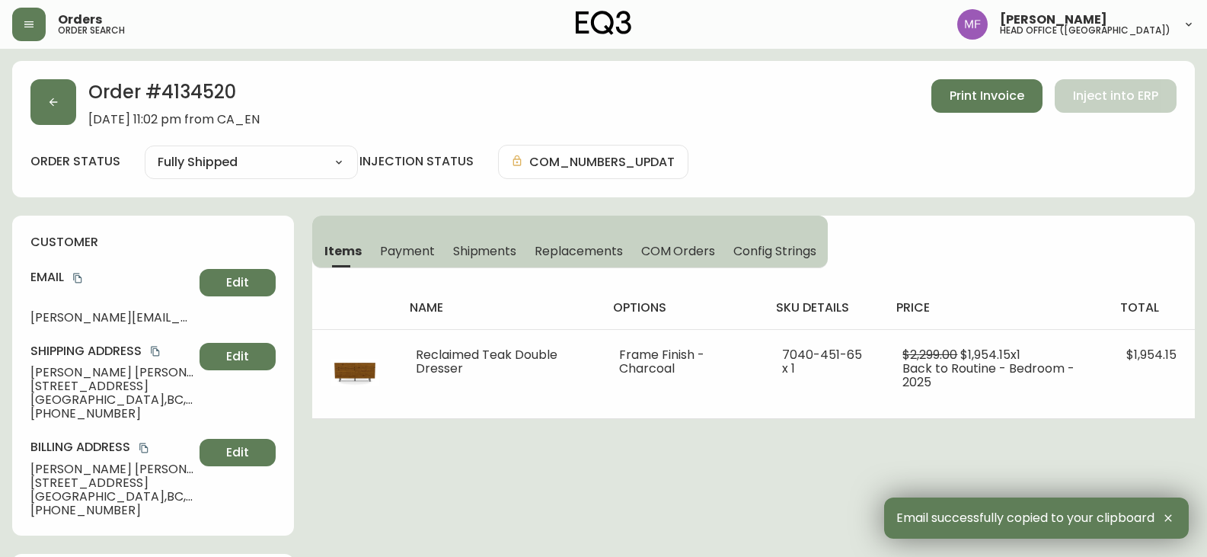
drag, startPoint x: 145, startPoint y: 376, endPoint x: 0, endPoint y: 381, distance: 144.8
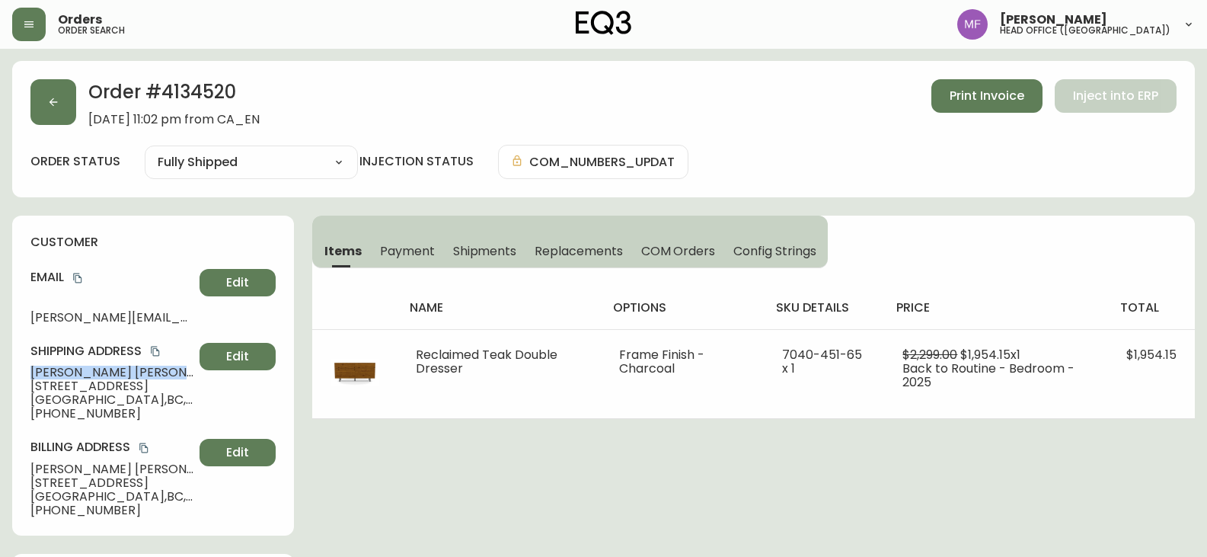
drag, startPoint x: 34, startPoint y: 372, endPoint x: 133, endPoint y: 372, distance: 99.8
click at [133, 372] on span "[PERSON_NAME]" at bounding box center [111, 373] width 163 height 14
drag, startPoint x: 115, startPoint y: 411, endPoint x: 16, endPoint y: 410, distance: 99.0
click at [16, 410] on div "customer Email [PERSON_NAME][EMAIL_ADDRESS][DOMAIN_NAME] Edit Shipping Address …" at bounding box center [153, 376] width 282 height 320
click at [76, 279] on icon "copy" at bounding box center [77, 278] width 8 height 10
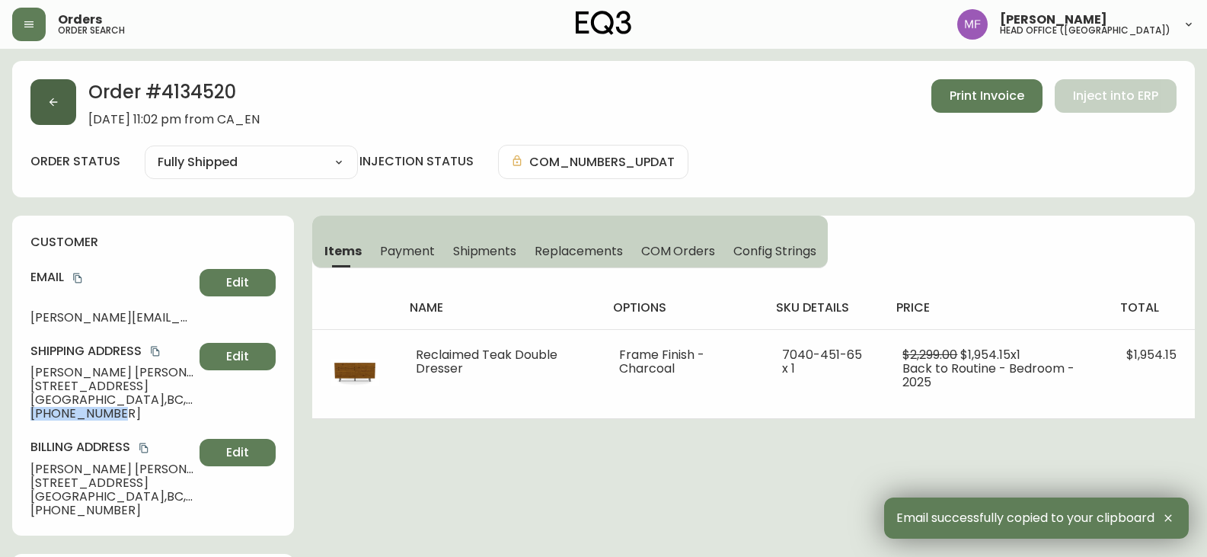
click at [52, 101] on icon "button" at bounding box center [53, 102] width 12 height 12
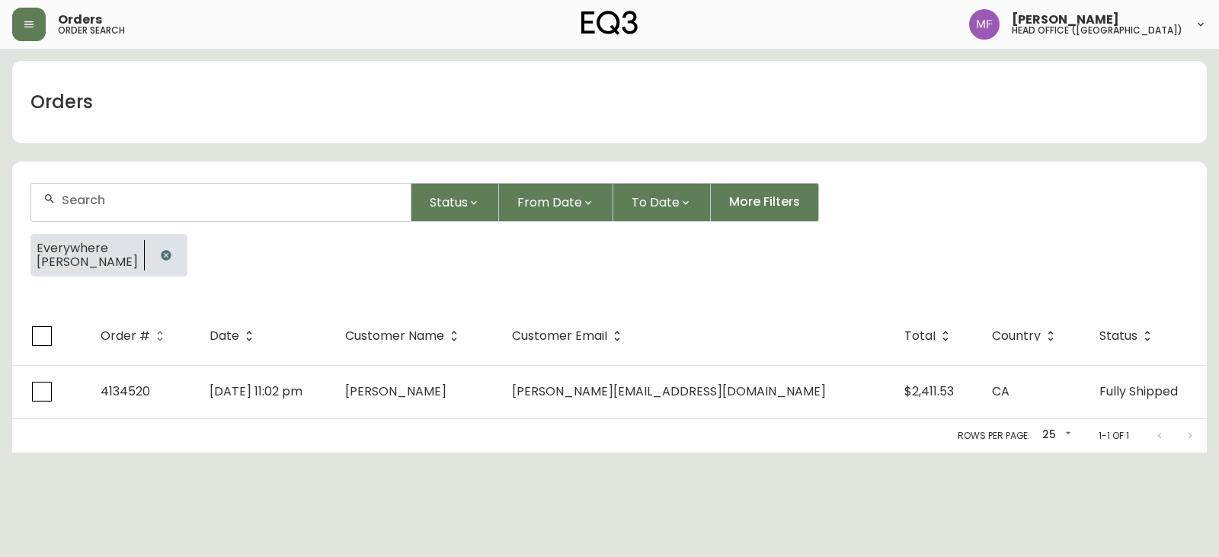
click at [168, 258] on button "button" at bounding box center [166, 255] width 30 height 30
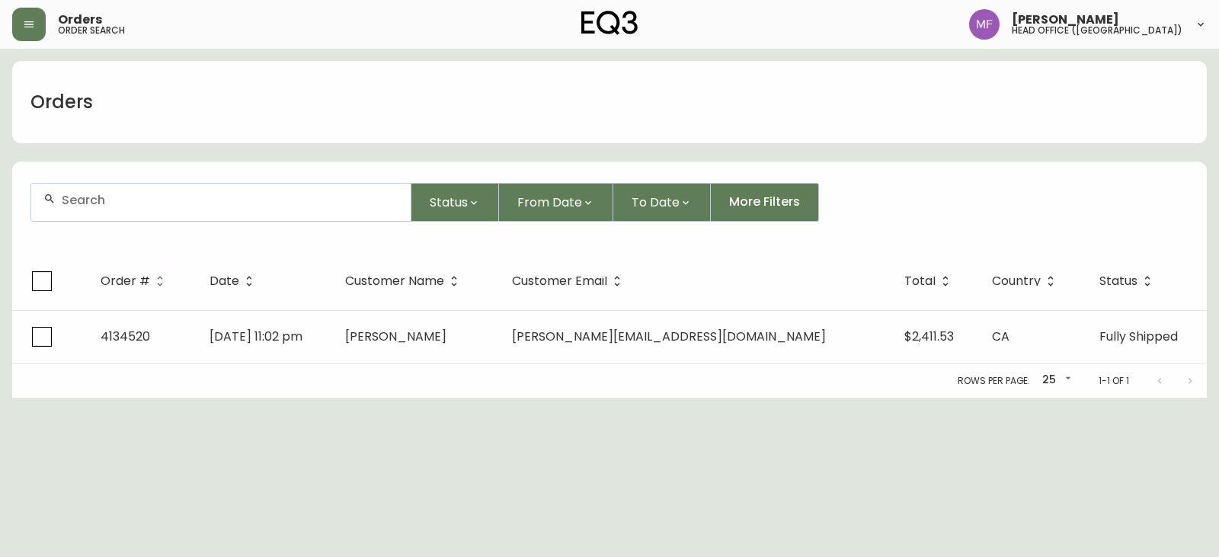
click at [163, 212] on div at bounding box center [220, 202] width 379 height 37
paste input "4134355"
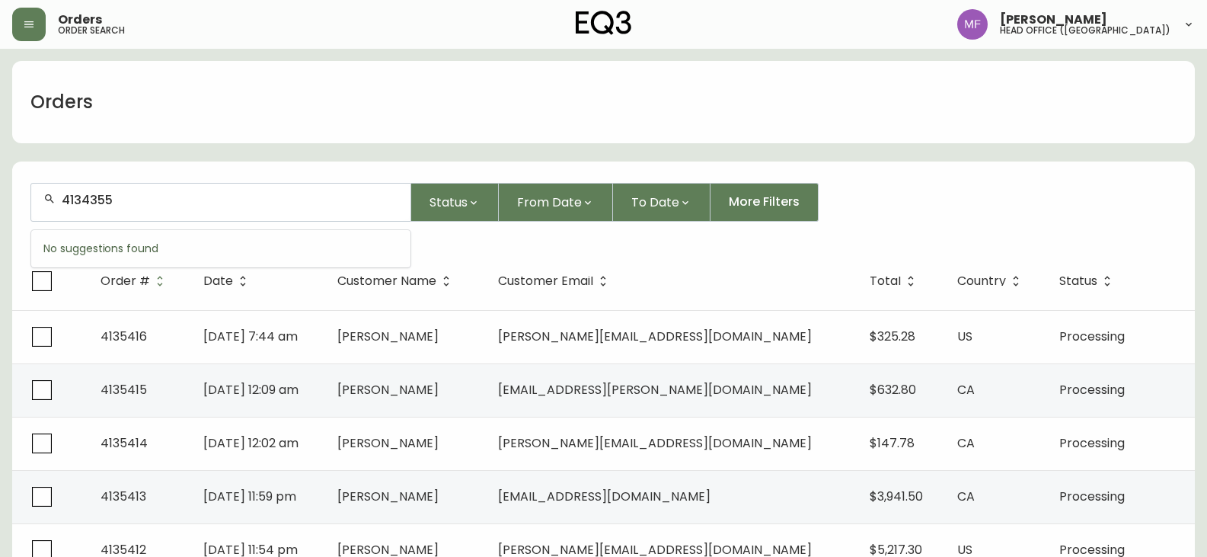
type input "4134355"
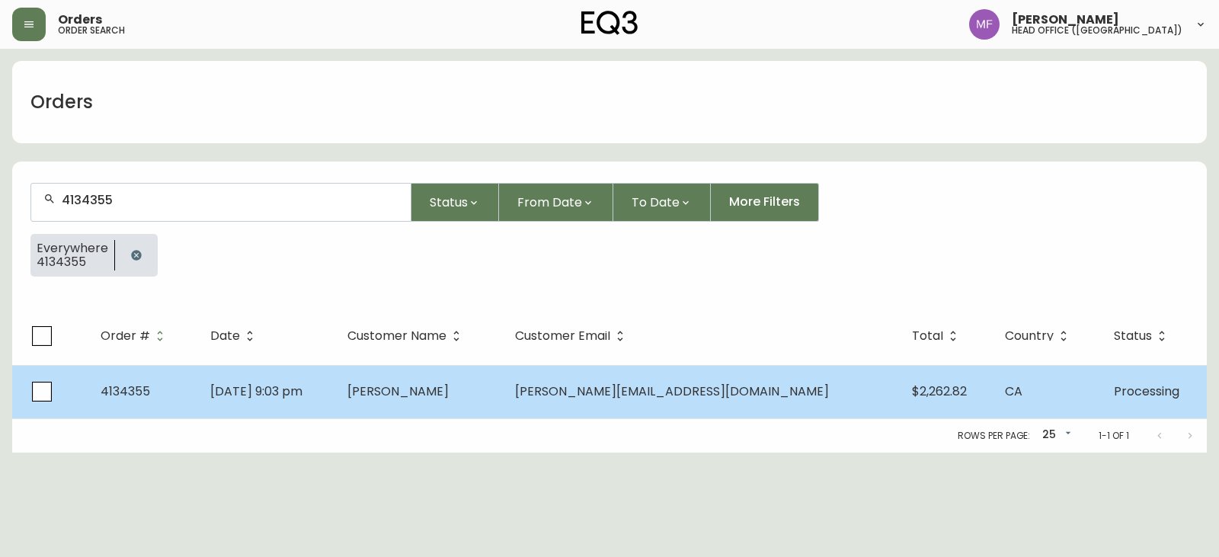
click at [503, 399] on td "[PERSON_NAME]" at bounding box center [419, 391] width 168 height 53
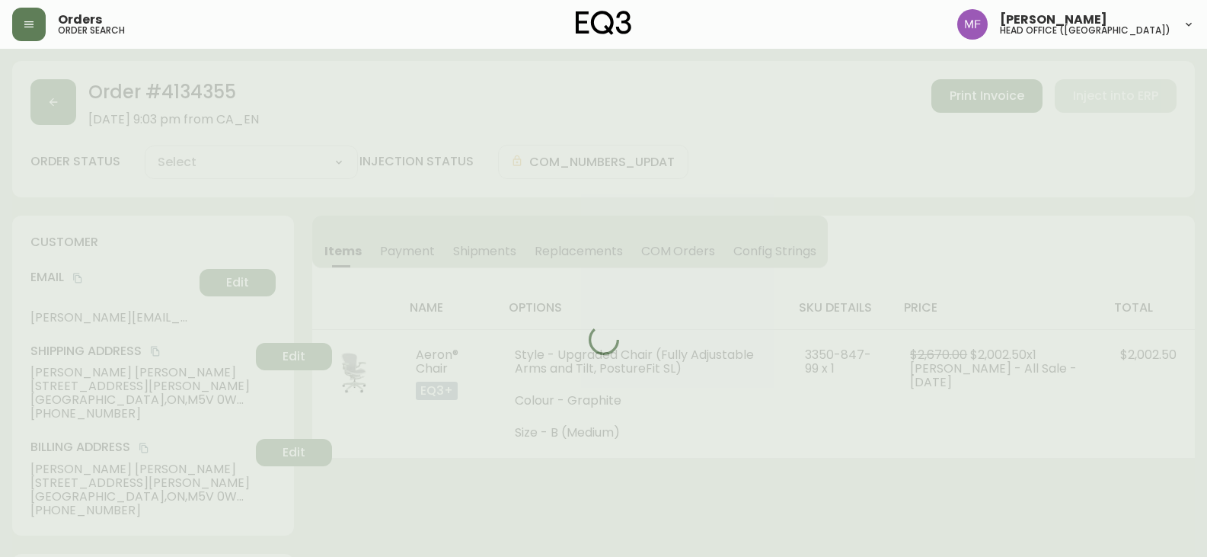
type input "Processing"
select select "PROCESSING"
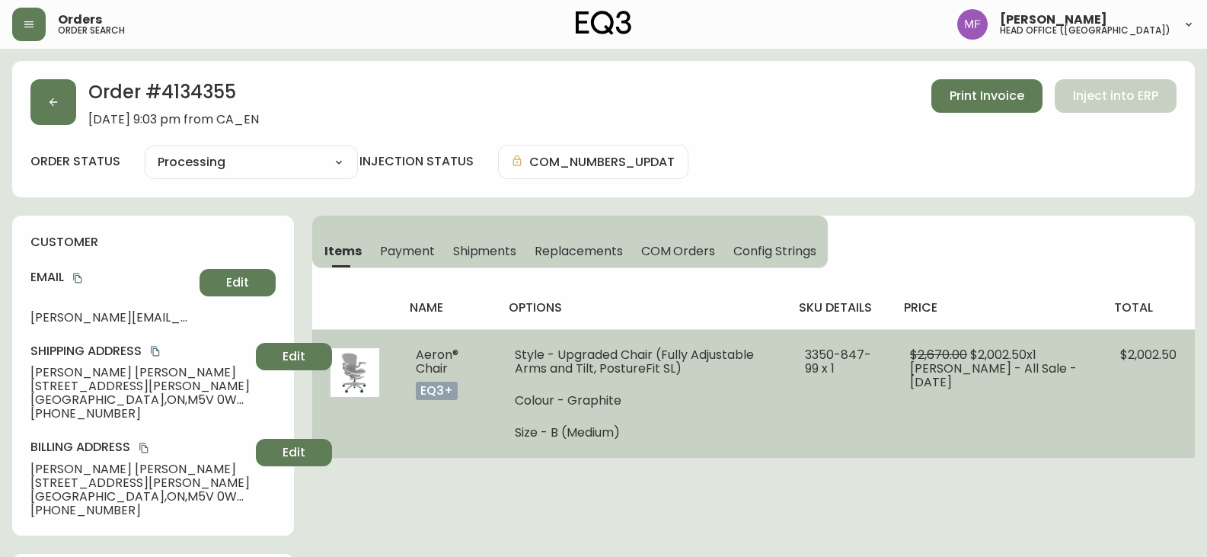
click at [826, 417] on td "3350-847-99 x 1" at bounding box center [840, 393] width 106 height 129
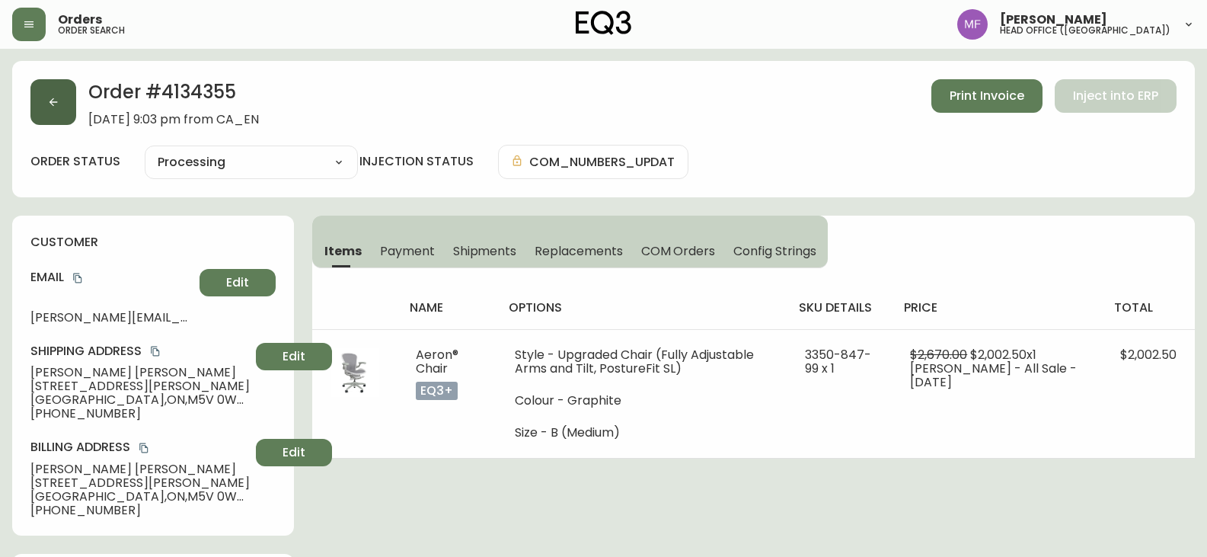
click at [73, 102] on button "button" at bounding box center [53, 102] width 46 height 46
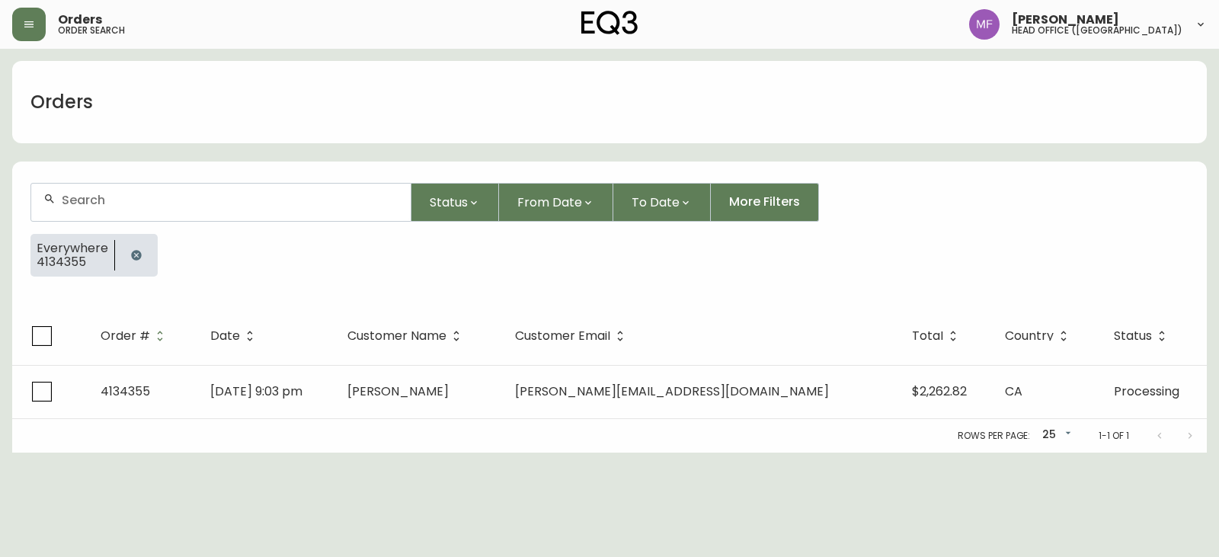
click at [122, 260] on button "button" at bounding box center [136, 255] width 30 height 30
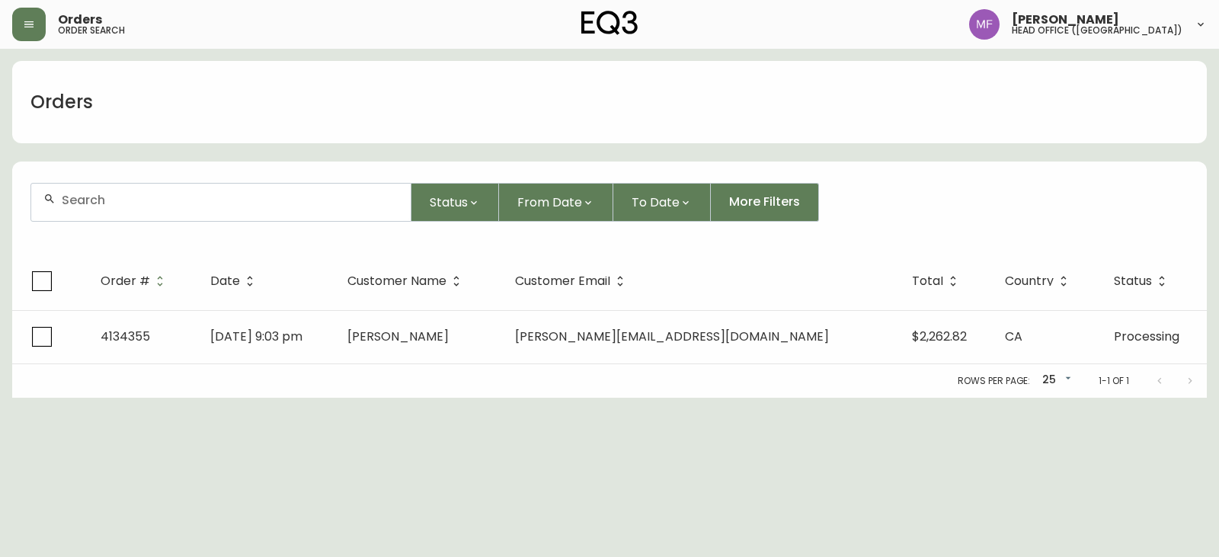
click at [120, 219] on div at bounding box center [220, 202] width 379 height 37
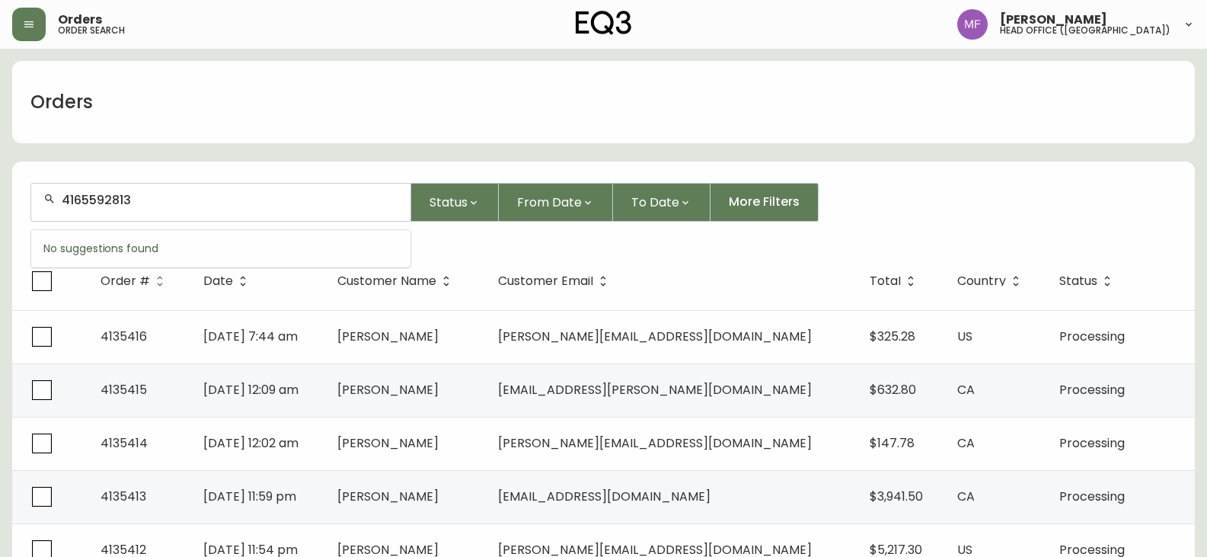
type input "4165592813"
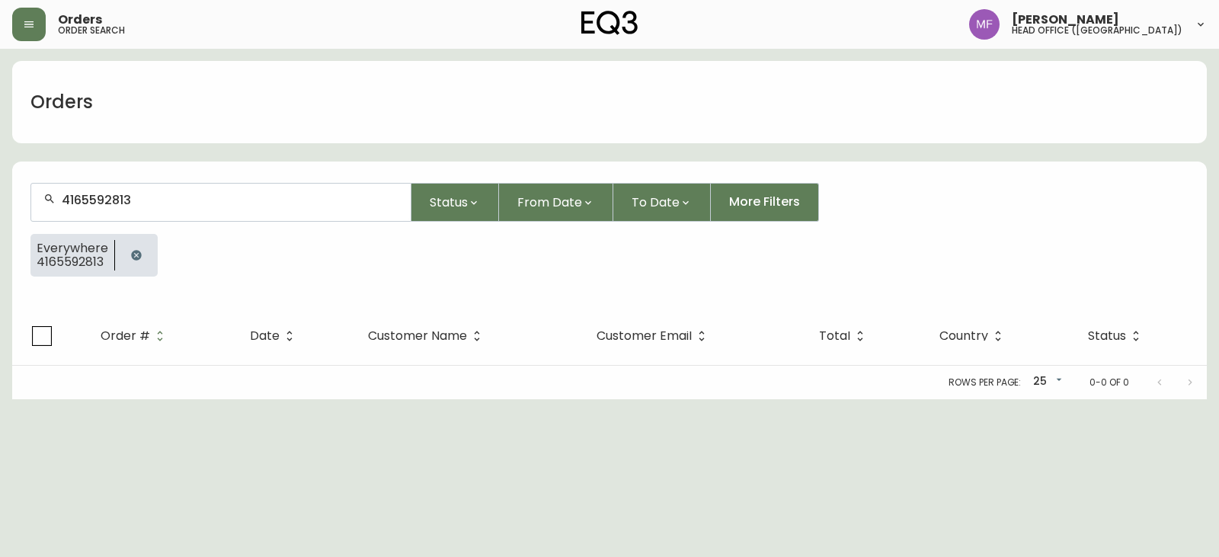
drag, startPoint x: 120, startPoint y: 260, endPoint x: 119, endPoint y: 226, distance: 34.3
click at [121, 260] on button "button" at bounding box center [136, 255] width 30 height 30
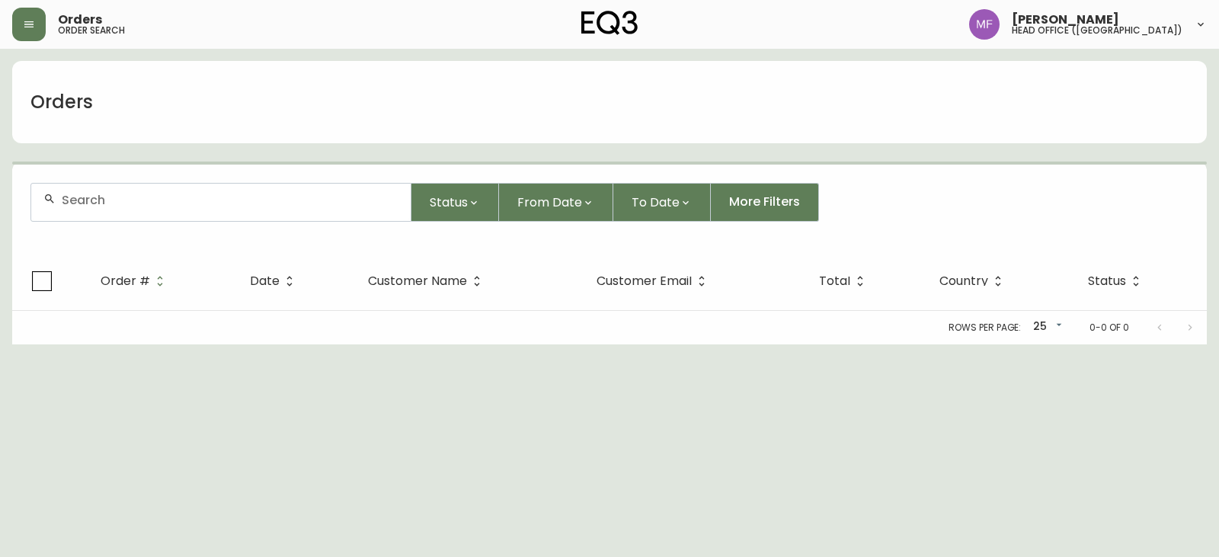
click at [119, 210] on div at bounding box center [220, 202] width 379 height 37
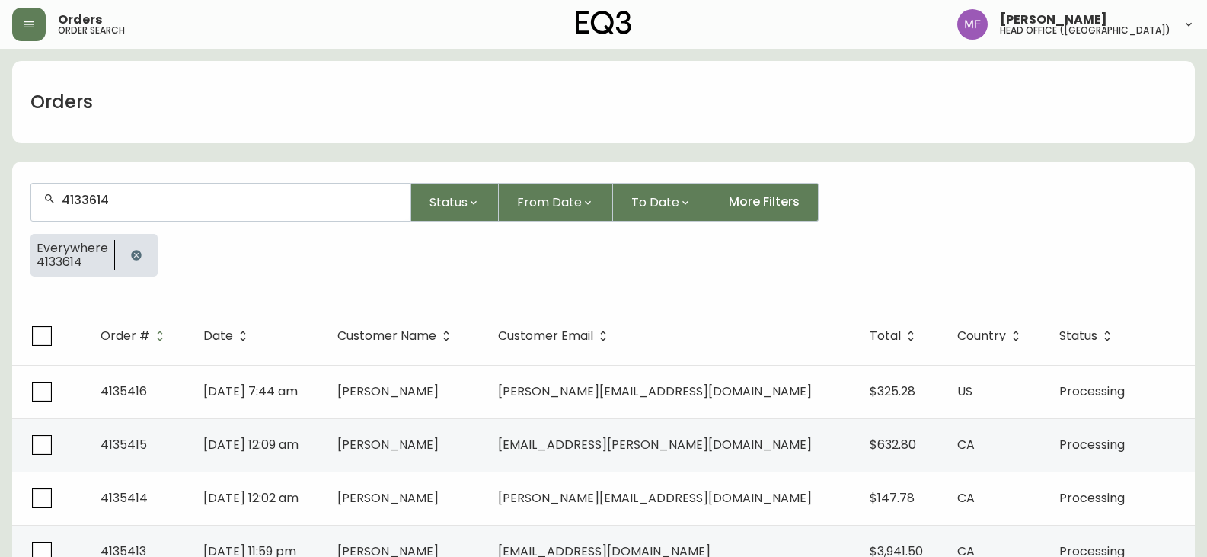
type input "4133614"
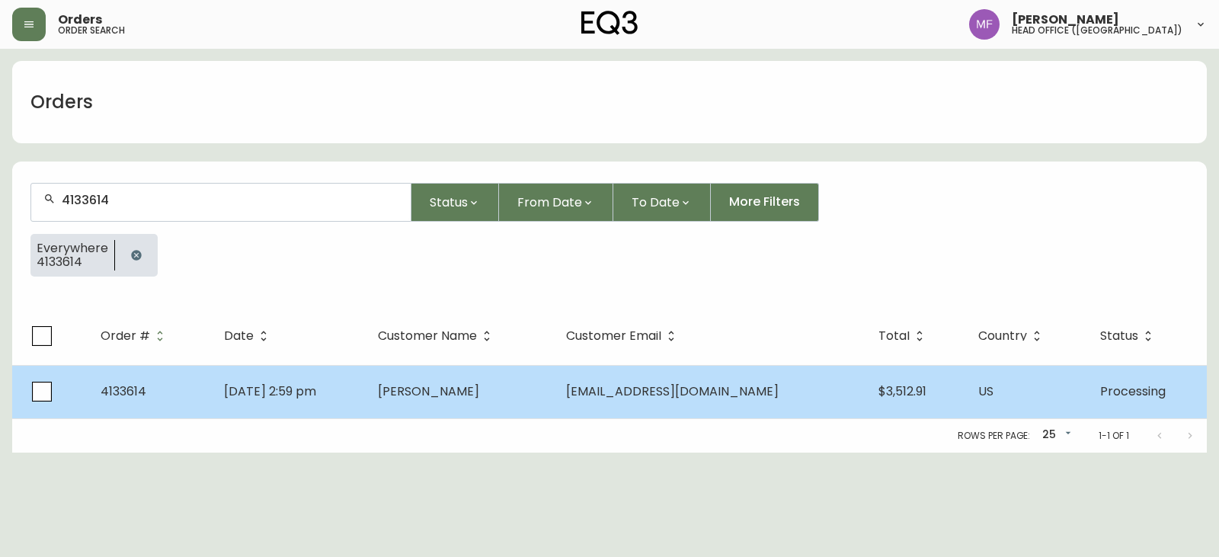
click at [490, 378] on td "[PERSON_NAME]" at bounding box center [460, 391] width 189 height 53
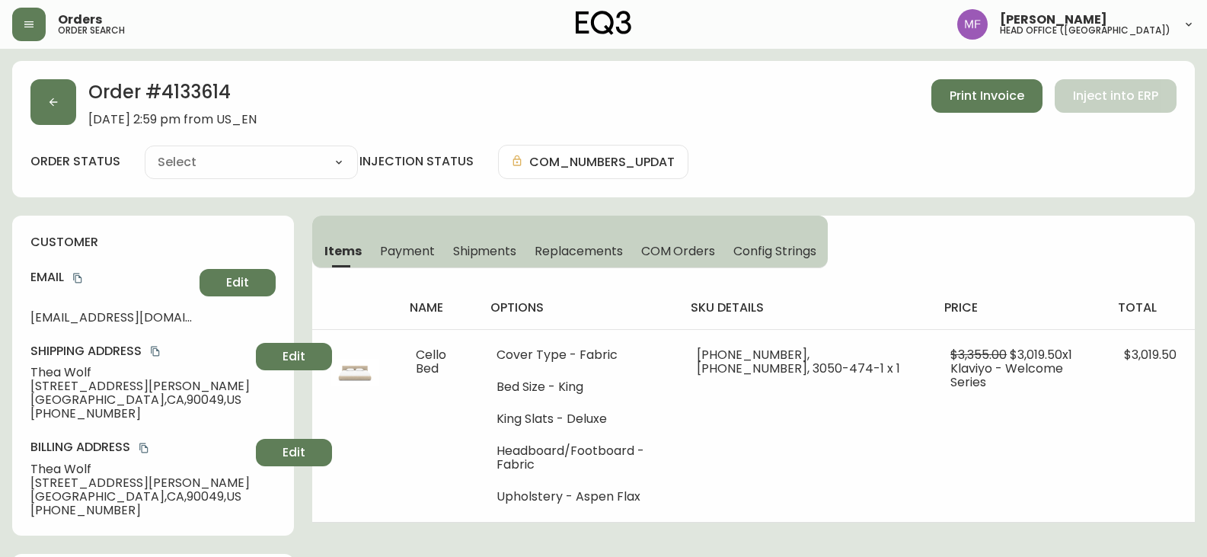
type input "Processing"
select select "PROCESSING"
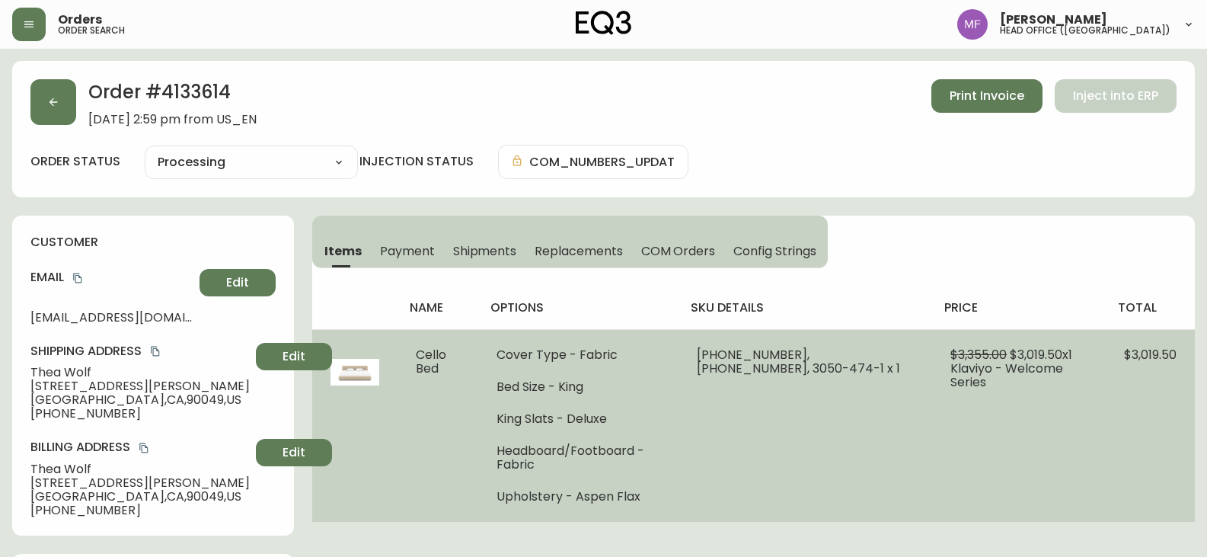
click at [420, 415] on td "Cello Bed" at bounding box center [438, 425] width 80 height 193
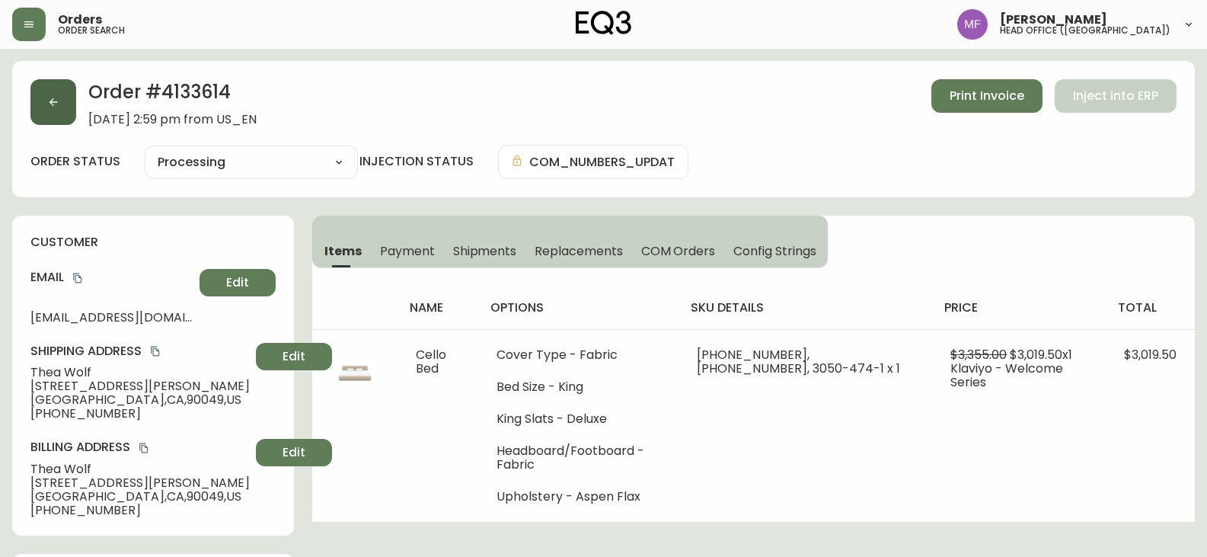
click at [37, 117] on button "button" at bounding box center [53, 102] width 46 height 46
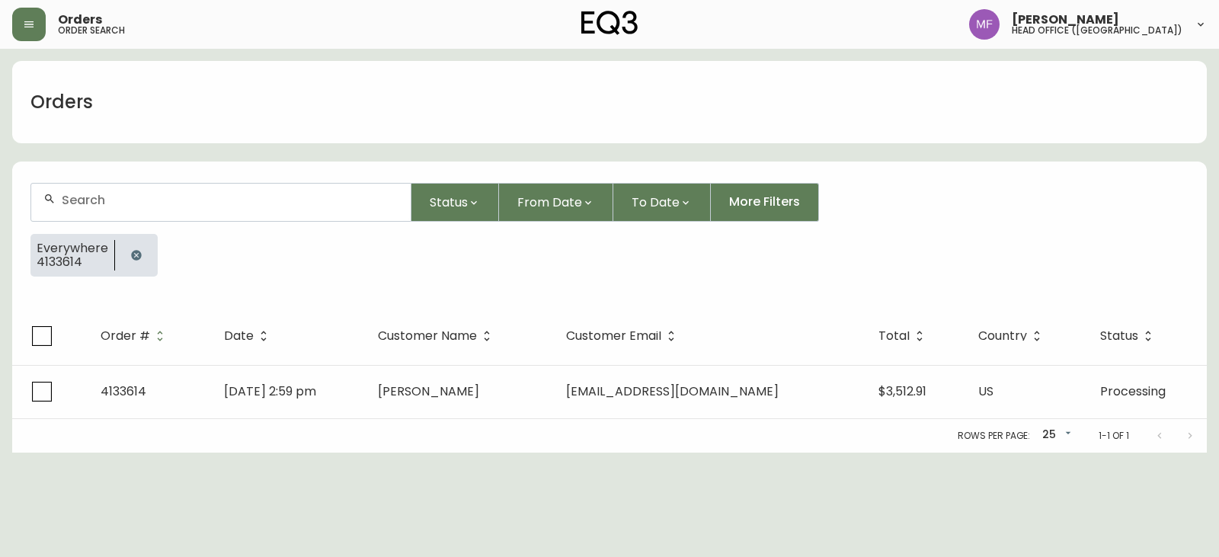
click at [135, 253] on icon "button" at bounding box center [136, 255] width 10 height 10
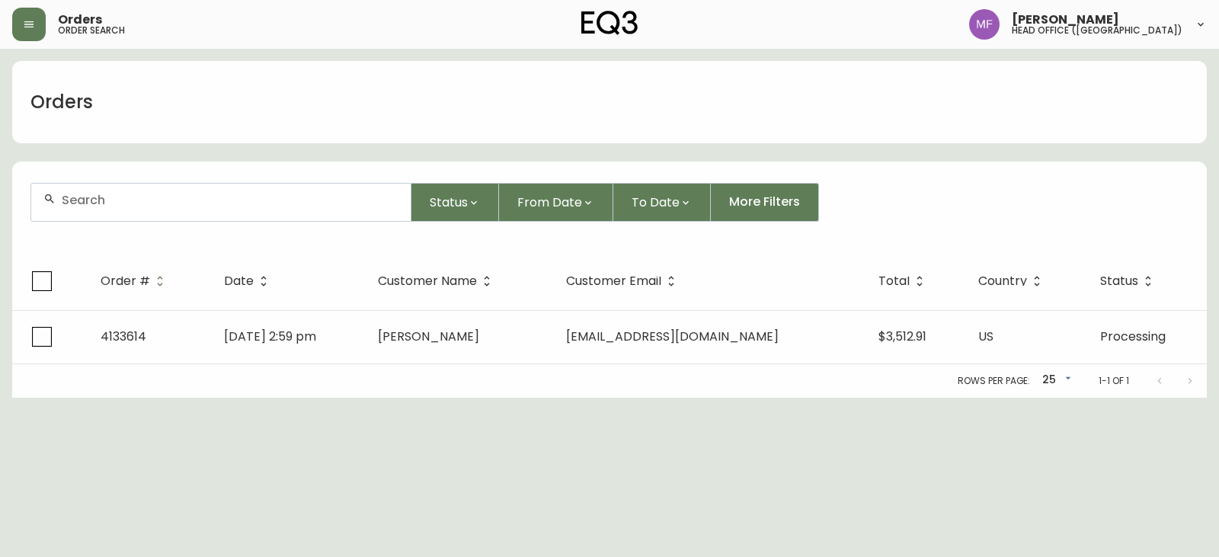
click at [134, 206] on input "text" at bounding box center [230, 200] width 337 height 14
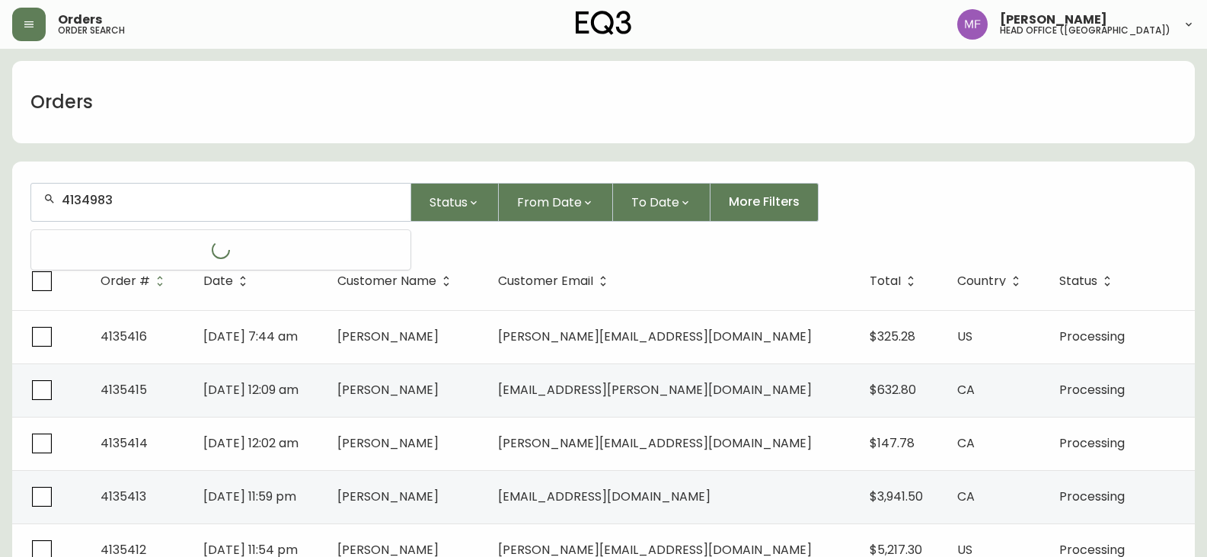
type input "4134983"
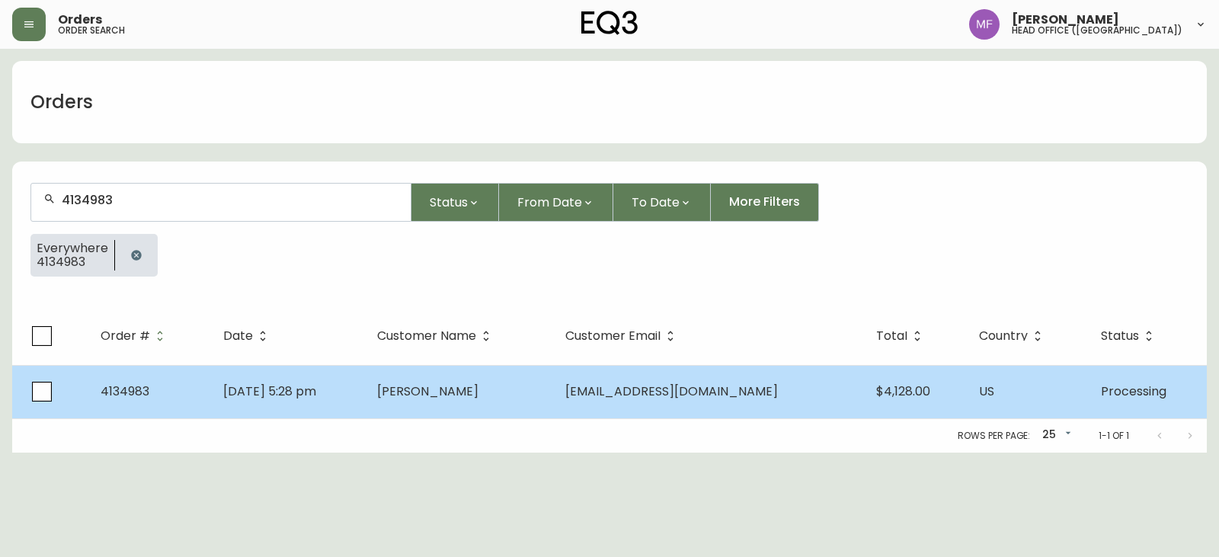
click at [316, 394] on span "[DATE] 5:28 pm" at bounding box center [269, 391] width 93 height 18
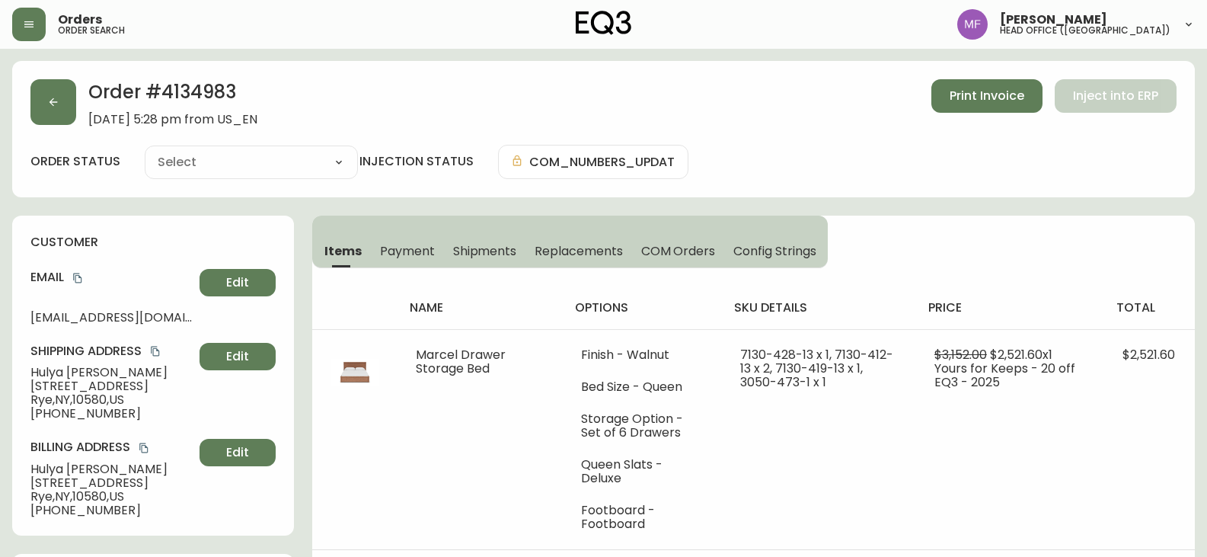
type input "Processing"
select select "PROCESSING"
click at [1141, 280] on div "name options sku details price total Marcel Drawer Storage Bed Finish - Walnut …" at bounding box center [753, 457] width 883 height 379
click at [217, 84] on h2 "Order # 4134983" at bounding box center [172, 96] width 169 height 34
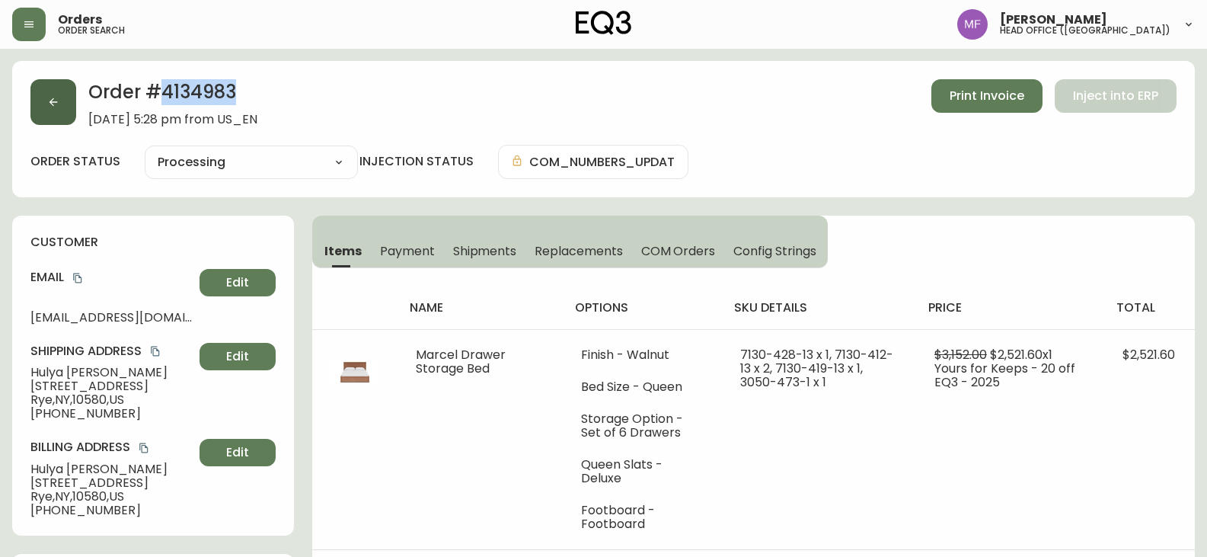
click at [44, 107] on button "button" at bounding box center [53, 102] width 46 height 46
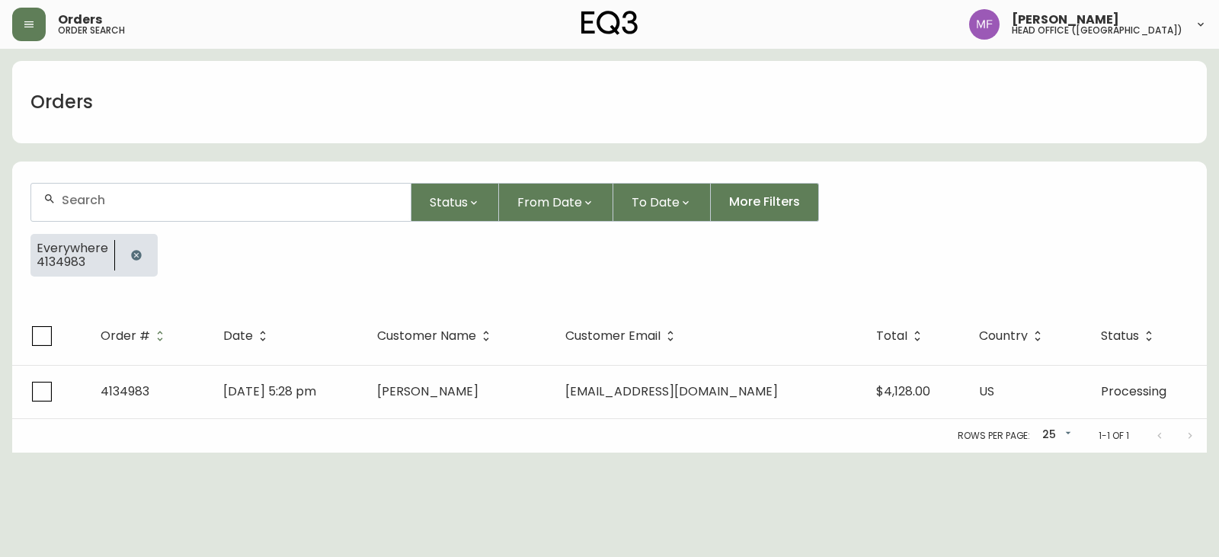
click at [142, 256] on button "button" at bounding box center [136, 255] width 30 height 30
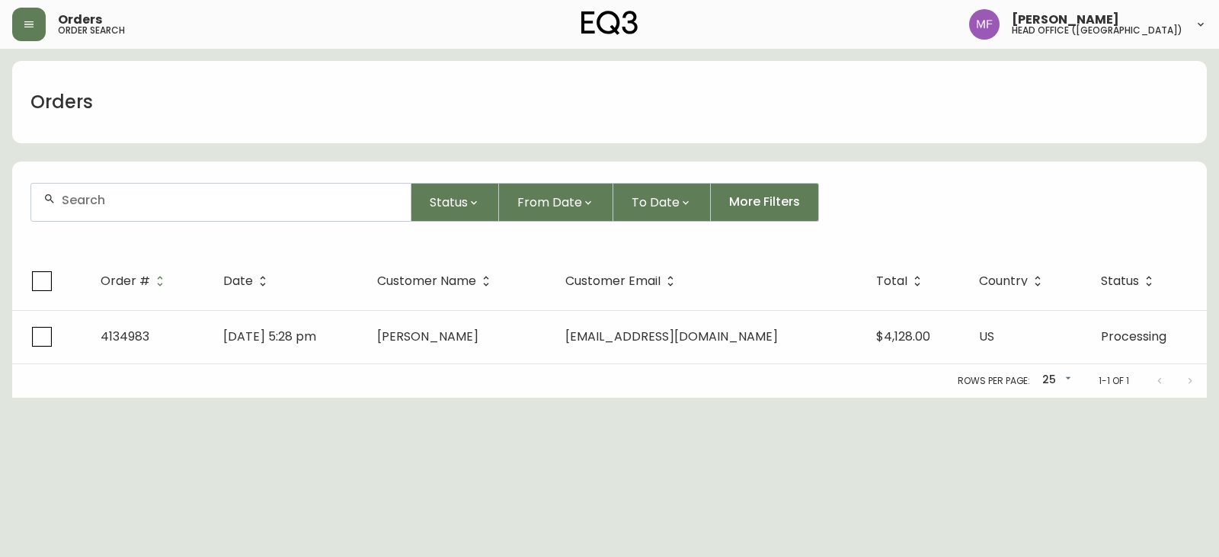
click at [117, 213] on div at bounding box center [220, 202] width 379 height 37
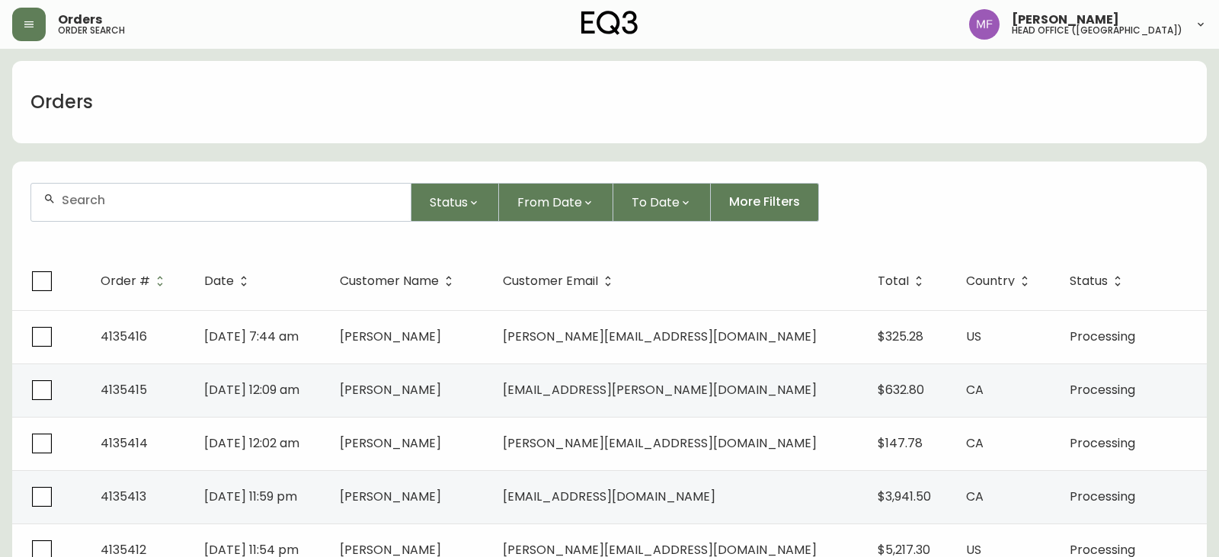
paste input "4134791"
type input "4134791"
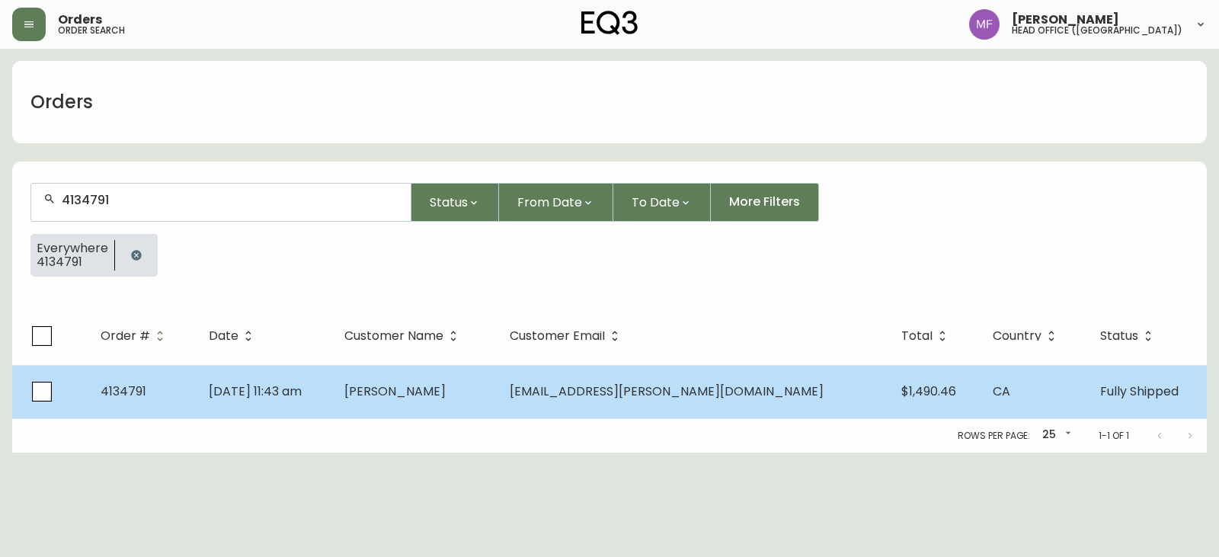
click at [497, 381] on td "[PERSON_NAME]" at bounding box center [414, 391] width 165 height 53
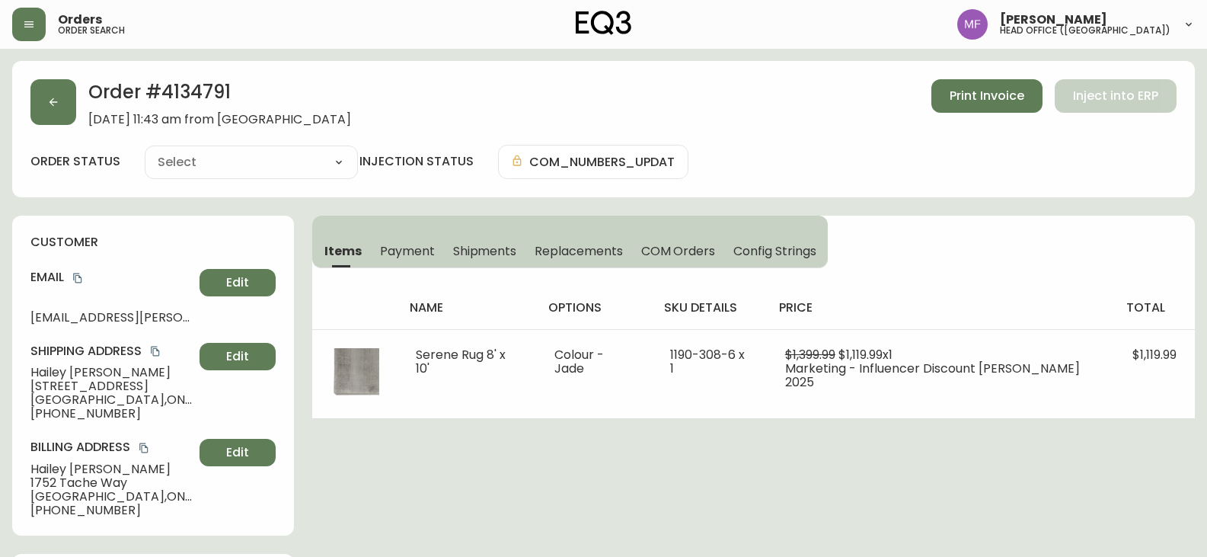
type input "Fully Shipped"
select select "FULLY_SHIPPED"
click at [73, 279] on icon "copy" at bounding box center [77, 278] width 11 height 11
click at [862, 231] on div "Items Payment Shipments Replacements COM Orders Config Strings name options sku…" at bounding box center [753, 317] width 883 height 203
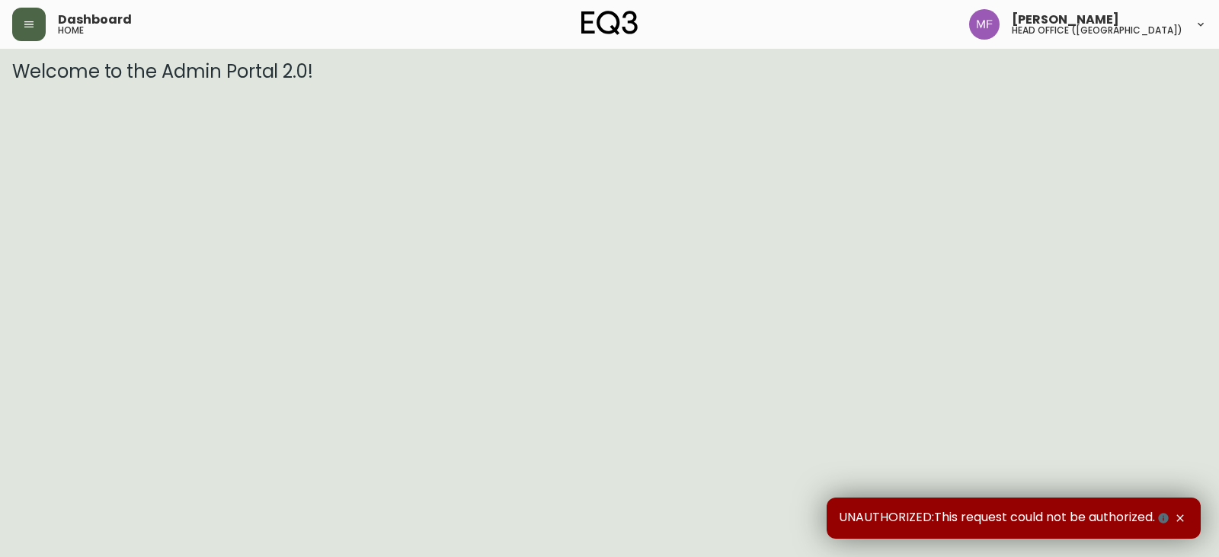
click at [32, 16] on button "button" at bounding box center [29, 25] width 34 height 34
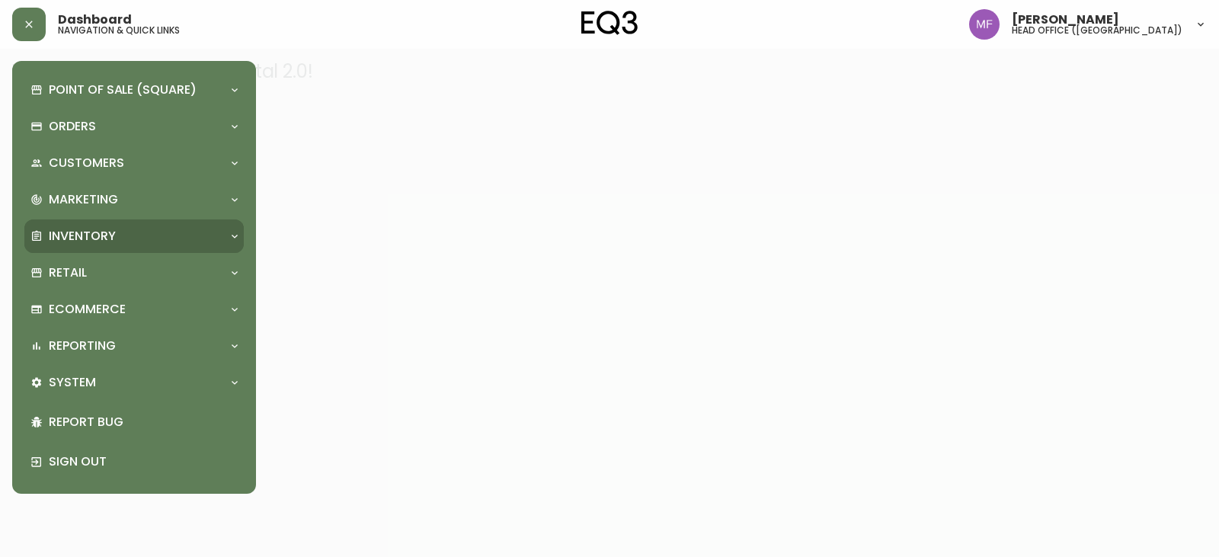
drag, startPoint x: 84, startPoint y: 232, endPoint x: 103, endPoint y: 240, distance: 20.5
click at [85, 235] on p "Inventory" at bounding box center [82, 236] width 67 height 17
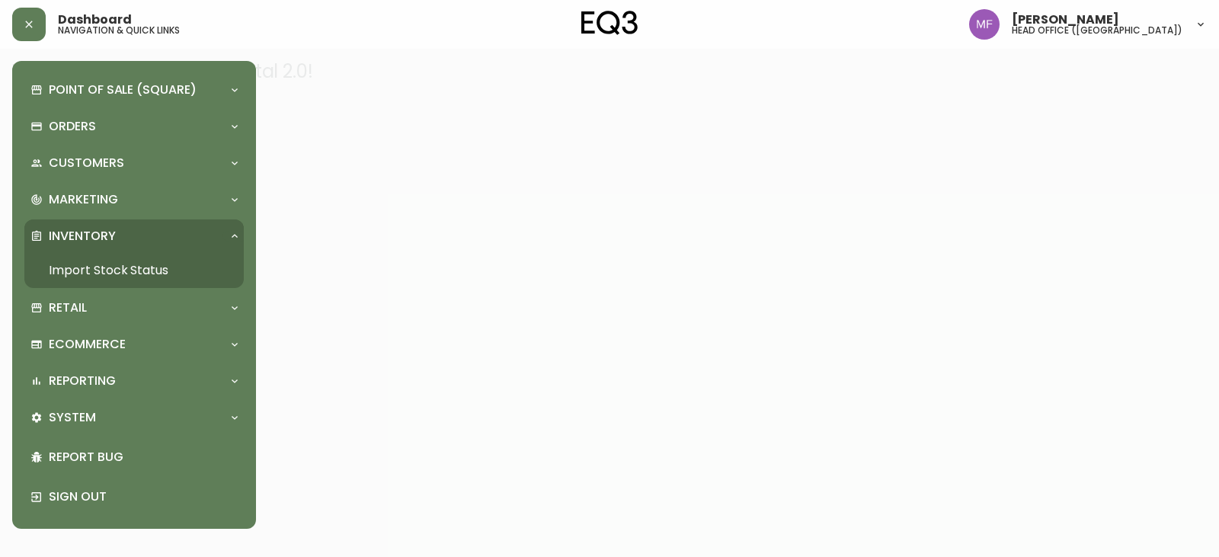
click at [117, 272] on link "Import Stock Status" at bounding box center [133, 270] width 219 height 35
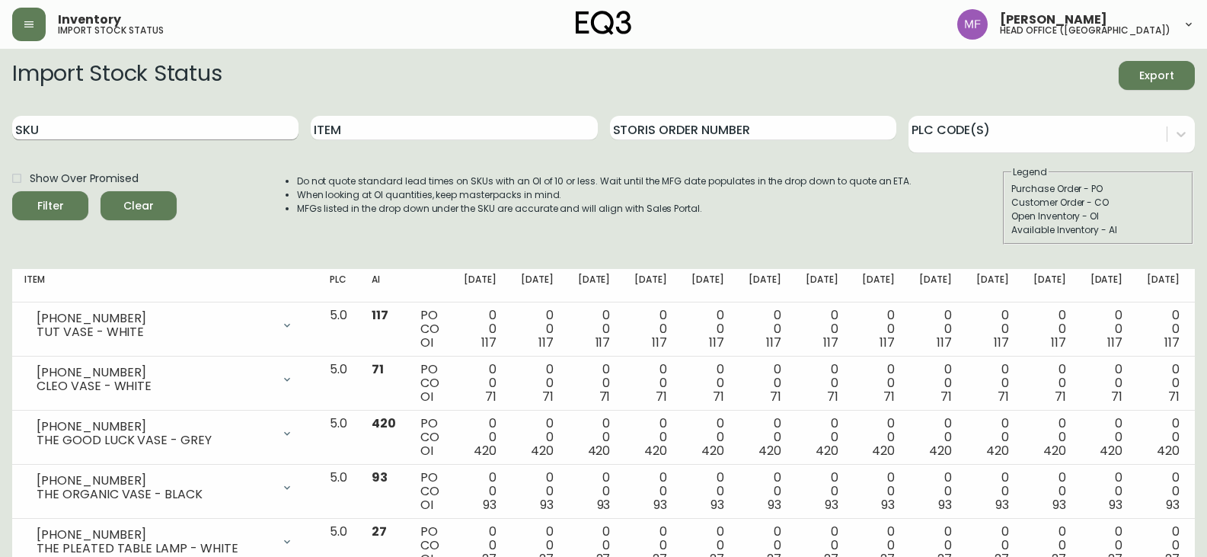
click at [116, 134] on input "SKU" at bounding box center [155, 128] width 286 height 24
paste input "[PHONE_NUMBER]"
click at [12, 191] on button "Filter" at bounding box center [50, 205] width 76 height 29
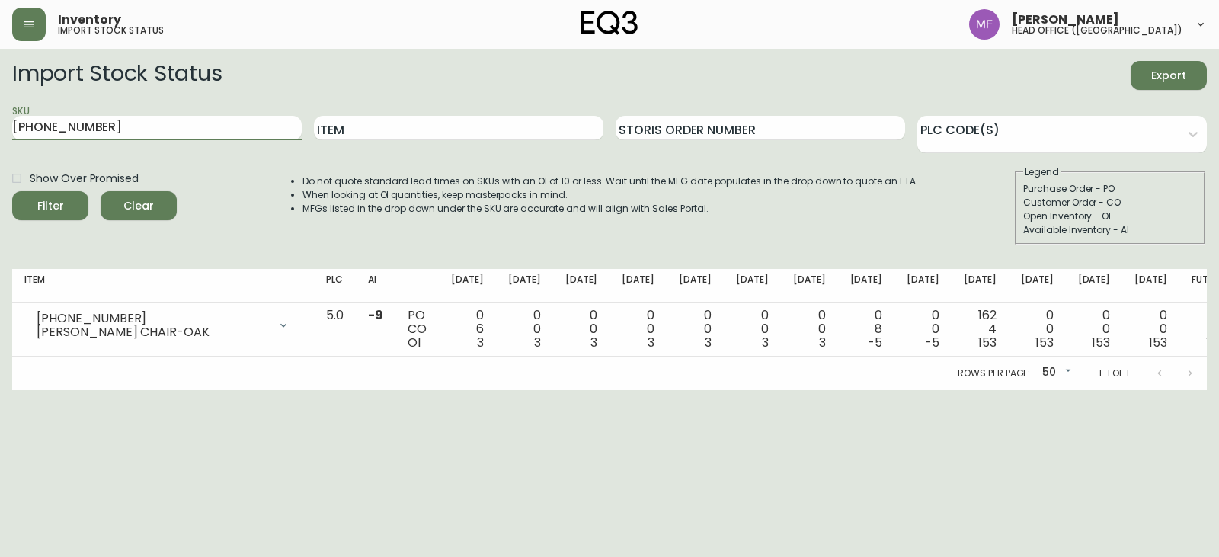
drag, startPoint x: 135, startPoint y: 126, endPoint x: 0, endPoint y: 122, distance: 134.9
click at [0, 122] on main "Import Stock Status Export SKU 3020-386-16 Item Storis Order Number PLC Code(s)…" at bounding box center [609, 219] width 1219 height 341
paste input "[PHONE_NUMBER]"
click at [12, 191] on button "Filter" at bounding box center [50, 205] width 76 height 29
drag, startPoint x: 111, startPoint y: 129, endPoint x: 0, endPoint y: 129, distance: 111.2
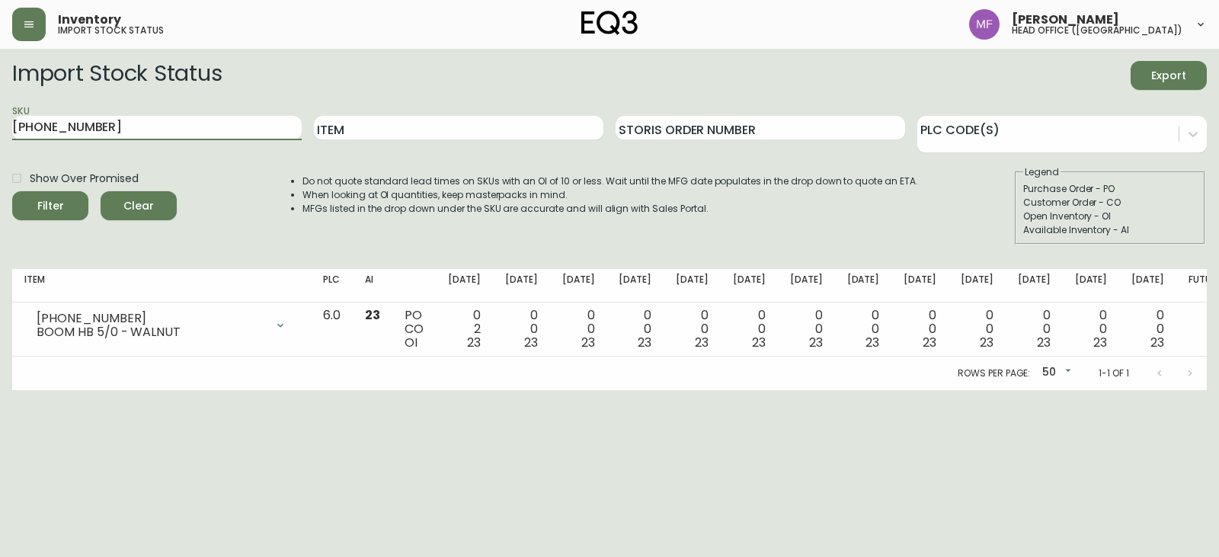
click at [0, 129] on main "Import Stock Status Export SKU 6020-425-13 Item Storis Order Number PLC Code(s)…" at bounding box center [609, 219] width 1219 height 341
paste input "19"
click at [12, 191] on button "Filter" at bounding box center [50, 205] width 76 height 29
drag, startPoint x: 260, startPoint y: 129, endPoint x: 5, endPoint y: 129, distance: 254.4
click at [5, 129] on main "Import Stock Status Export SKU 6020-419-13 Item Storis Order Number PLC Code(s)…" at bounding box center [609, 219] width 1219 height 341
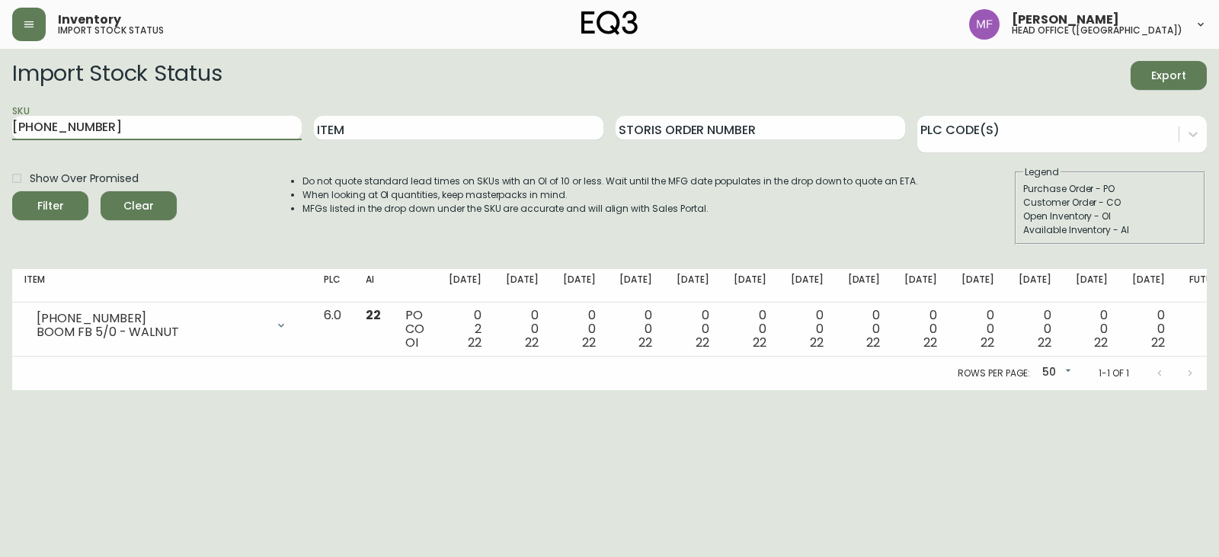
paste input "2"
click at [12, 191] on button "Filter" at bounding box center [50, 205] width 76 height 29
drag, startPoint x: 185, startPoint y: 136, endPoint x: 0, endPoint y: 133, distance: 185.1
click at [0, 133] on main "Import Stock Status Export SKU 6020-412-13 Item Storis Order Number PLC Code(s)…" at bounding box center [609, 219] width 1219 height 341
paste input "2"
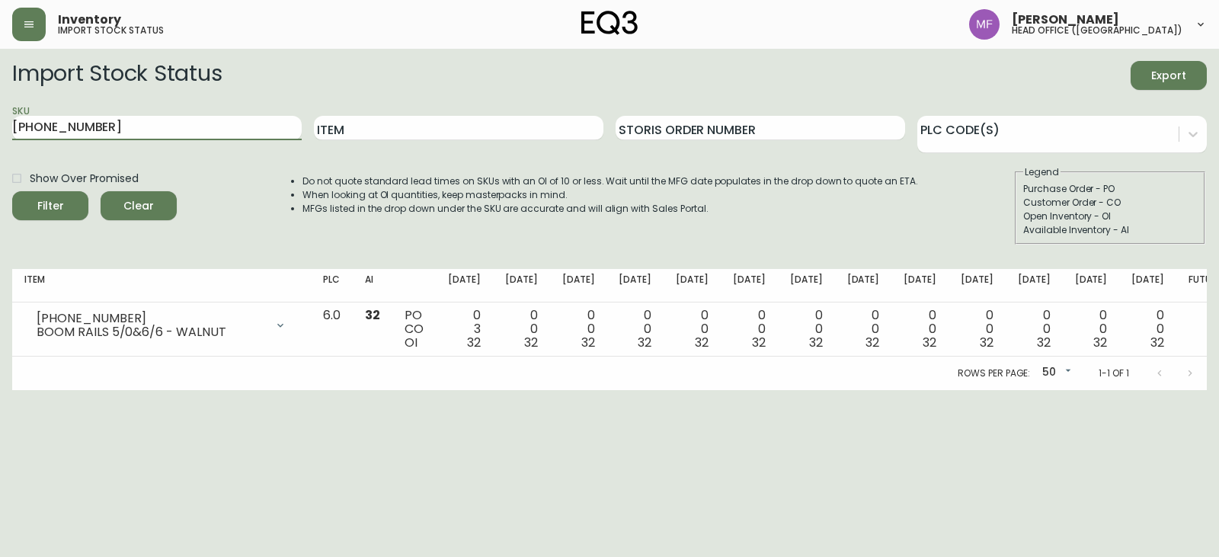
click at [12, 191] on button "Filter" at bounding box center [50, 205] width 76 height 29
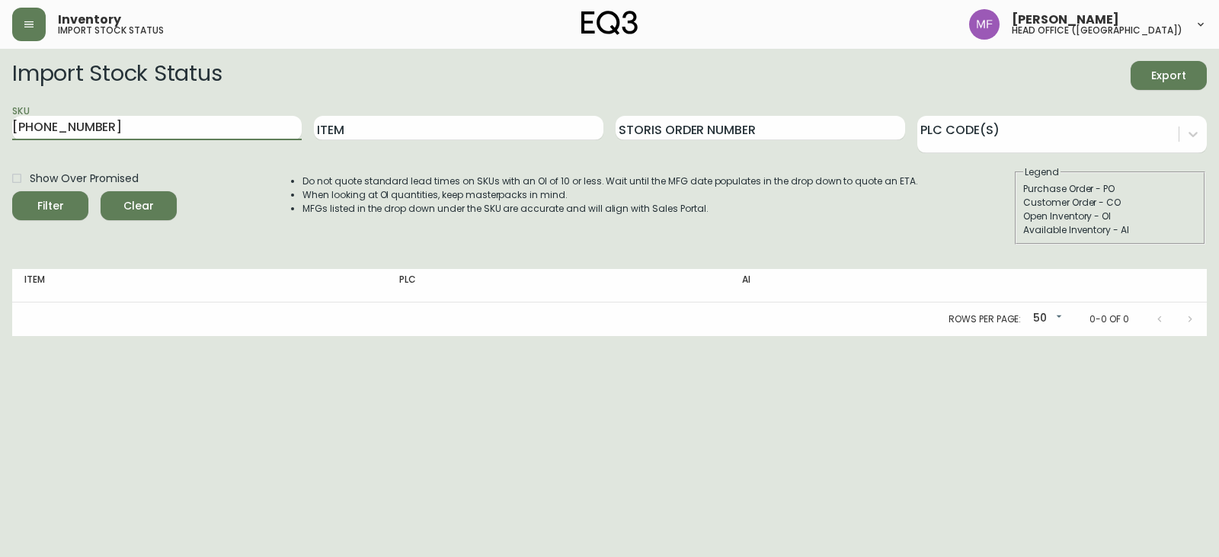
drag, startPoint x: 135, startPoint y: 136, endPoint x: 0, endPoint y: 132, distance: 134.9
click at [0, 132] on main "Import Stock Status Export SKU 6020-422-13 Item Storis Order Number PLC Code(s)…" at bounding box center [609, 192] width 1219 height 287
paste input "60"
click at [12, 191] on button "Filter" at bounding box center [50, 205] width 76 height 29
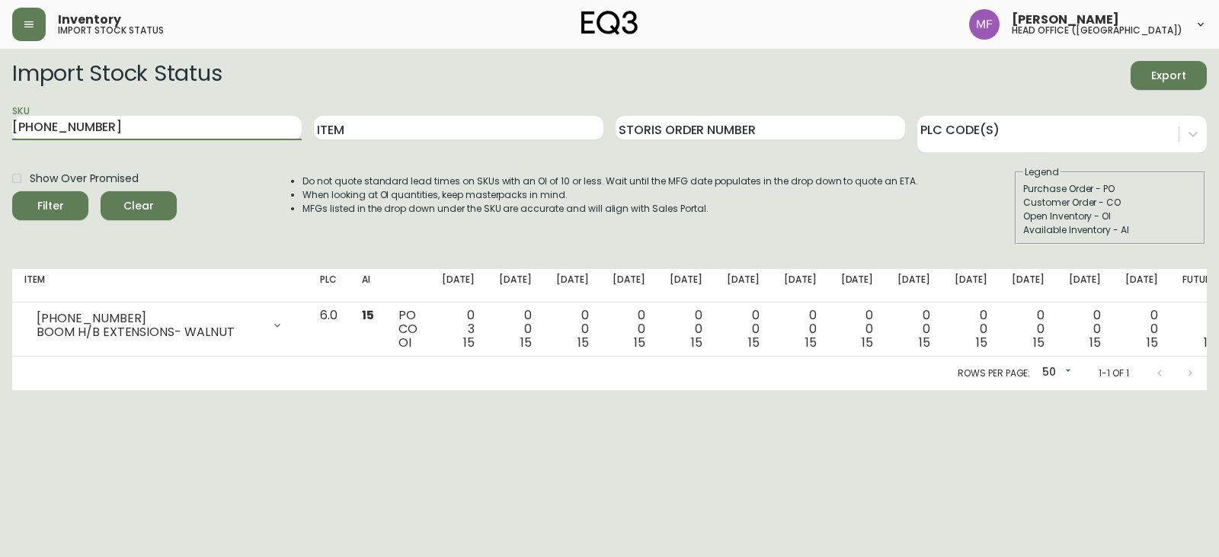
drag, startPoint x: 184, startPoint y: 129, endPoint x: 0, endPoint y: 130, distance: 183.6
click at [0, 130] on main "Import Stock Status Export SKU 6020-460-13 Item Storis Order Number PLC Code(s)…" at bounding box center [609, 219] width 1219 height 341
paste input "22"
click at [12, 191] on button "Filter" at bounding box center [50, 205] width 76 height 29
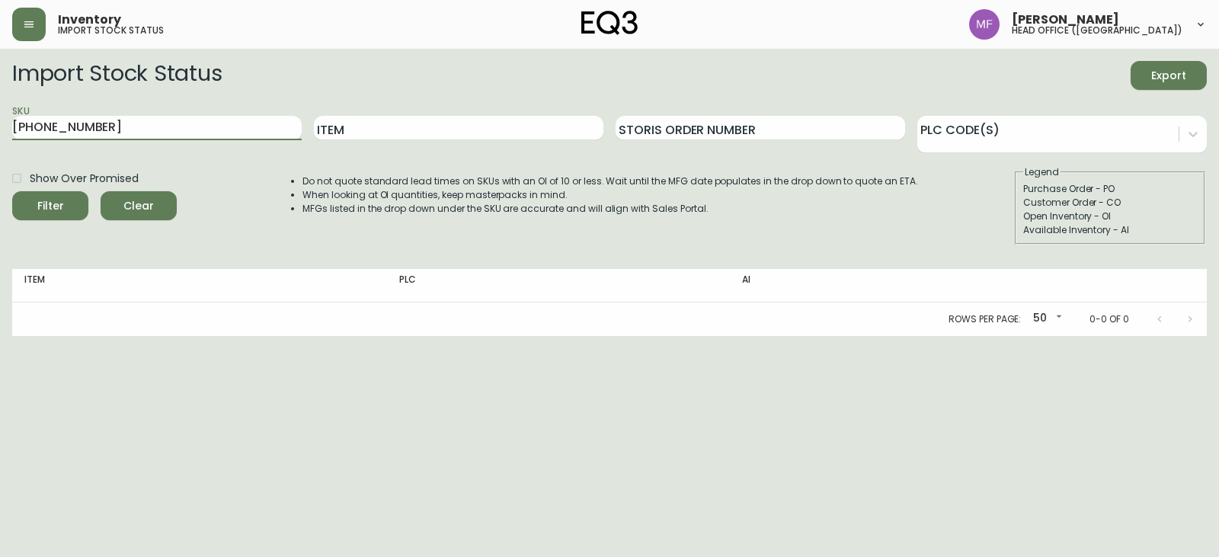
drag, startPoint x: 242, startPoint y: 122, endPoint x: 0, endPoint y: 114, distance: 242.3
click at [0, 129] on main "Import Stock Status Export SKU 6020-422-13 Item Storis Order Number PLC Code(s)…" at bounding box center [609, 192] width 1219 height 287
paste input "[PHONE_NUMBER]"
click at [12, 191] on button "Filter" at bounding box center [50, 205] width 76 height 29
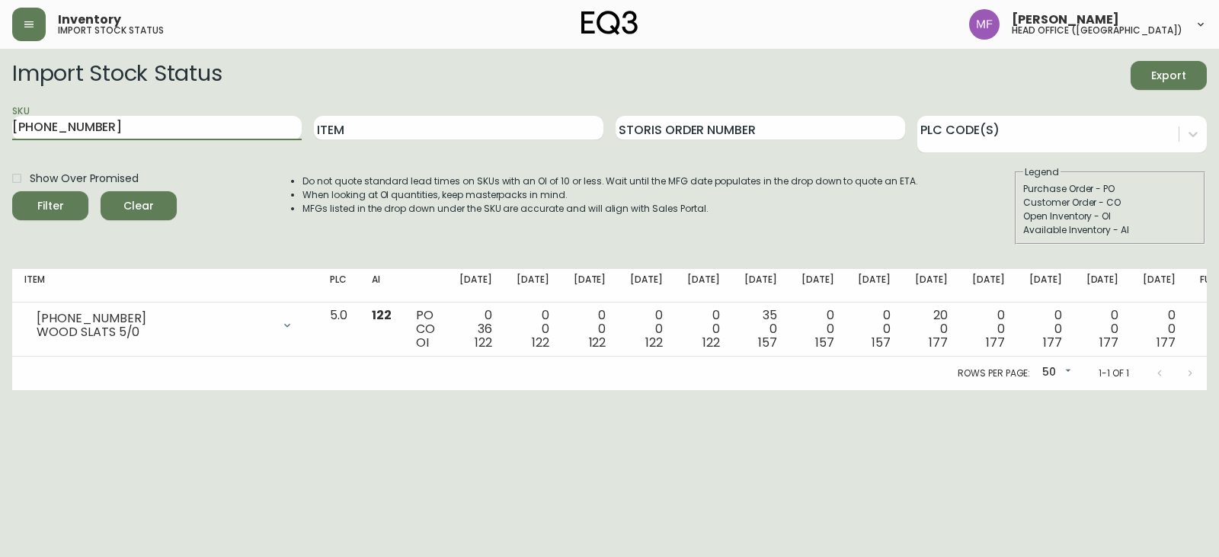
drag, startPoint x: 230, startPoint y: 133, endPoint x: 0, endPoint y: 181, distance: 235.0
click at [0, 181] on main "Import Stock Status Export SKU 3050-433-0 Item Storis Order Number PLC Code(s) …" at bounding box center [609, 219] width 1219 height 341
paste input "[PHONE_NUMBER]"
click at [12, 191] on button "Filter" at bounding box center [50, 205] width 76 height 29
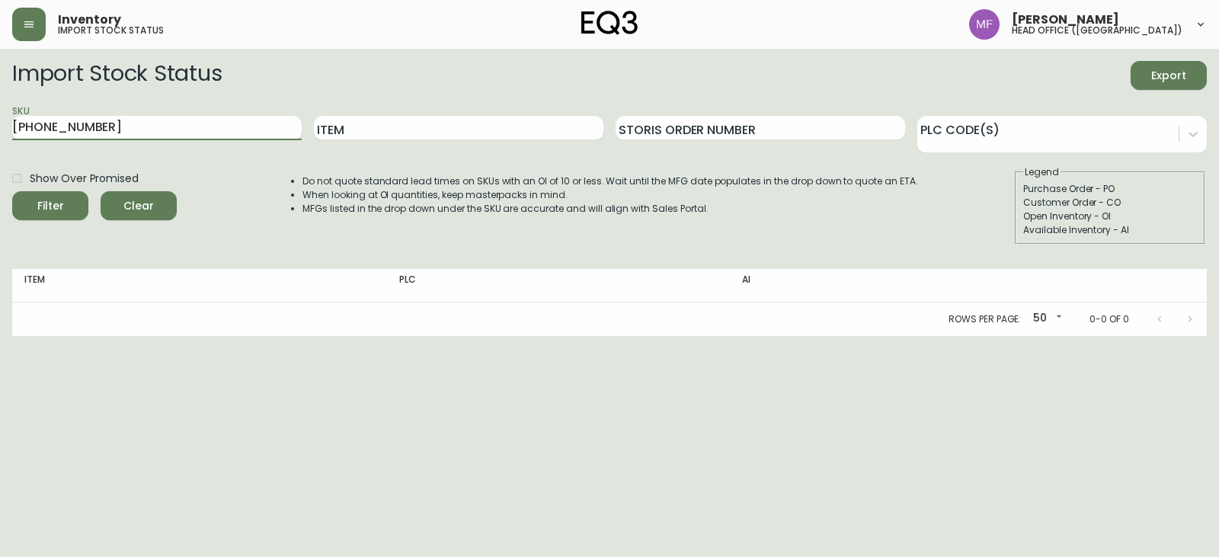
drag, startPoint x: 177, startPoint y: 127, endPoint x: 0, endPoint y: 137, distance: 177.7
click at [0, 137] on main "Import Stock Status Export SKU 6020-430-13 Item Storis Order Number PLC Code(s)…" at bounding box center [609, 192] width 1219 height 287
paste input "[PHONE_NUMBER]"
type input "[PHONE_NUMBER]"
click at [12, 191] on button "Filter" at bounding box center [50, 205] width 76 height 29
